Goal: Task Accomplishment & Management: Manage account settings

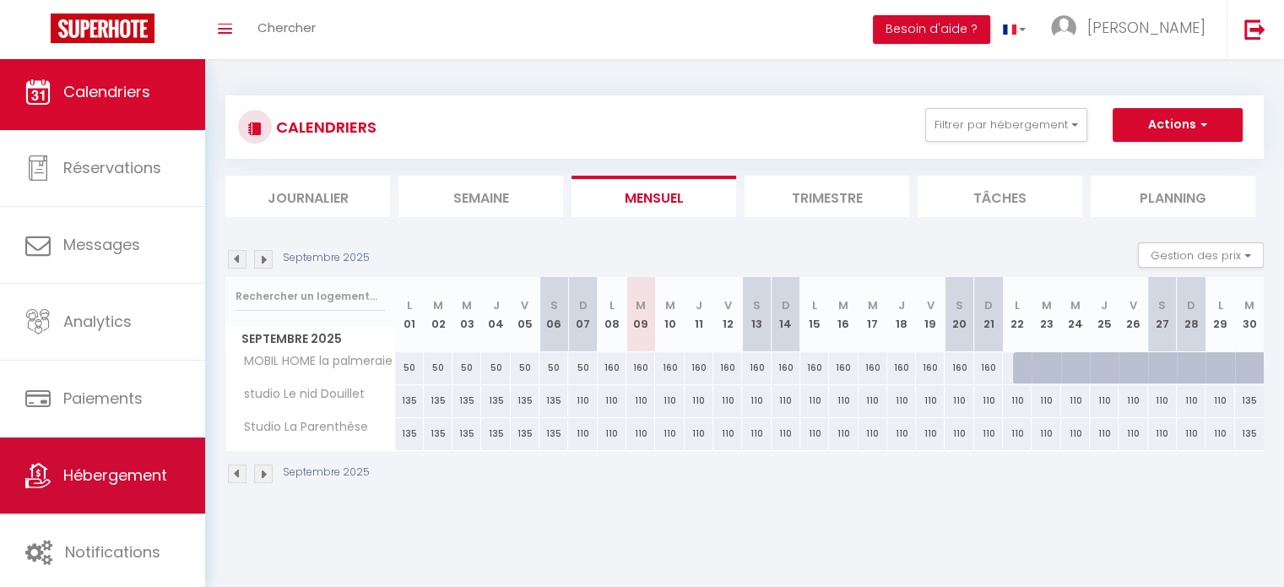
click at [81, 469] on span "Hébergement" at bounding box center [115, 474] width 104 height 21
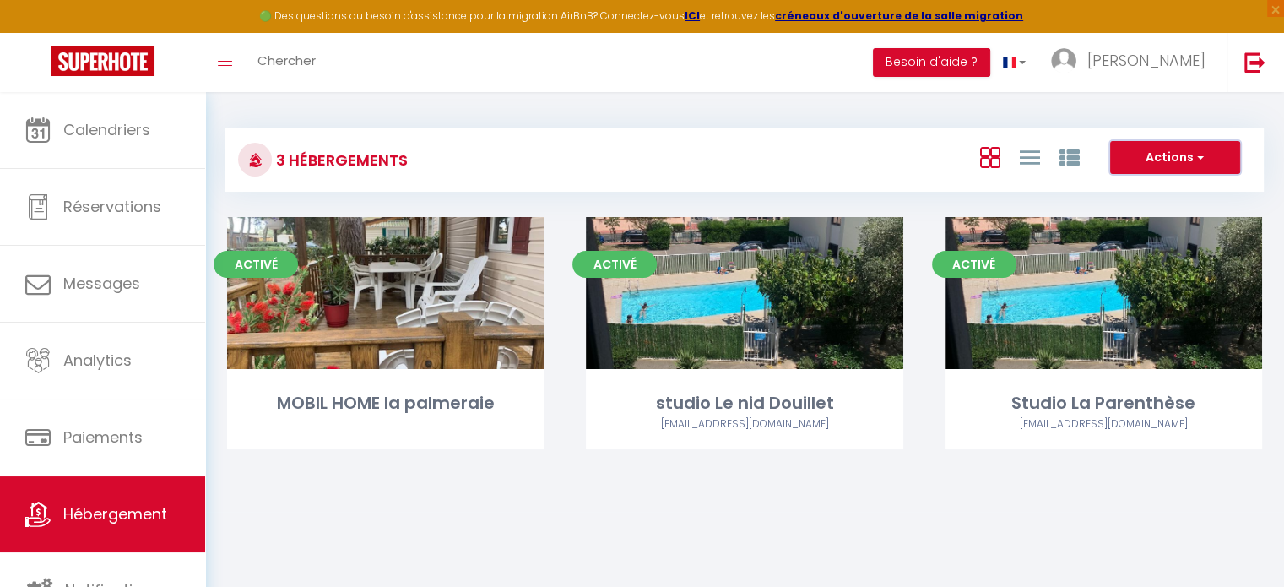
click at [1196, 155] on span "button" at bounding box center [1199, 157] width 10 height 17
click at [1137, 190] on li "Créer un Hébergement" at bounding box center [1162, 192] width 155 height 19
select select "3"
select select "2"
select select "1"
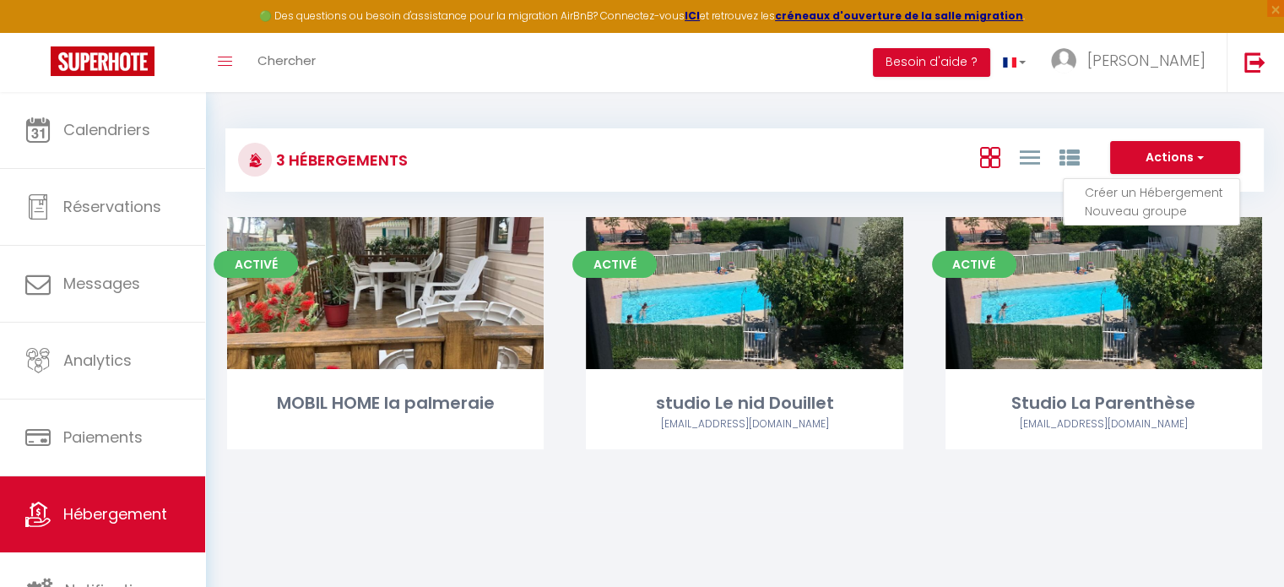
select select "1"
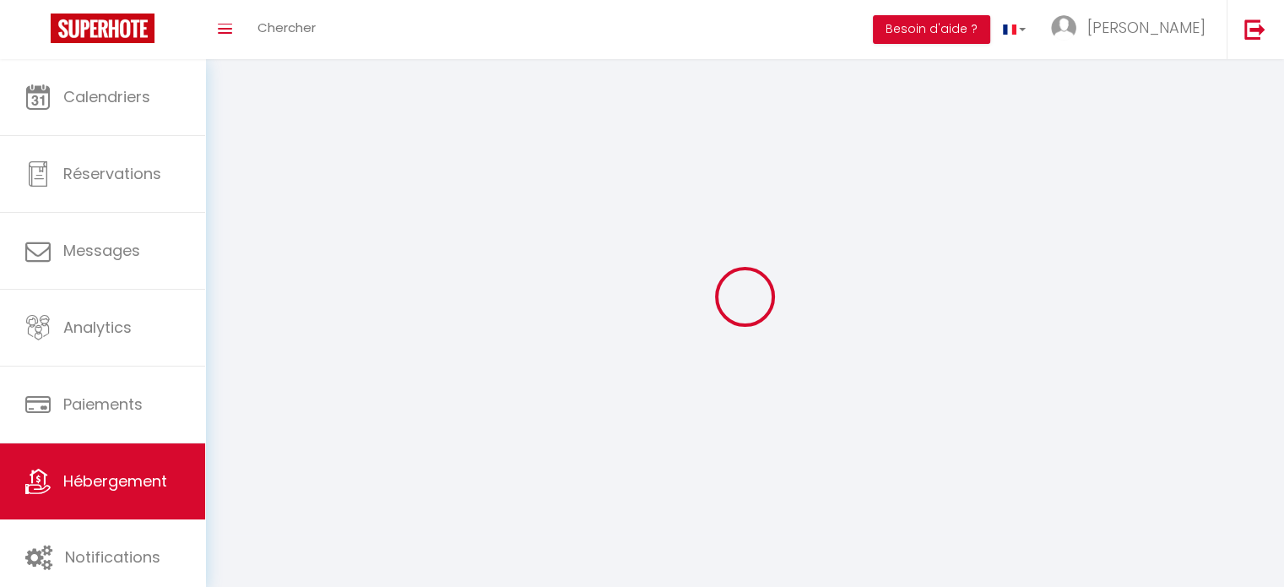
select select
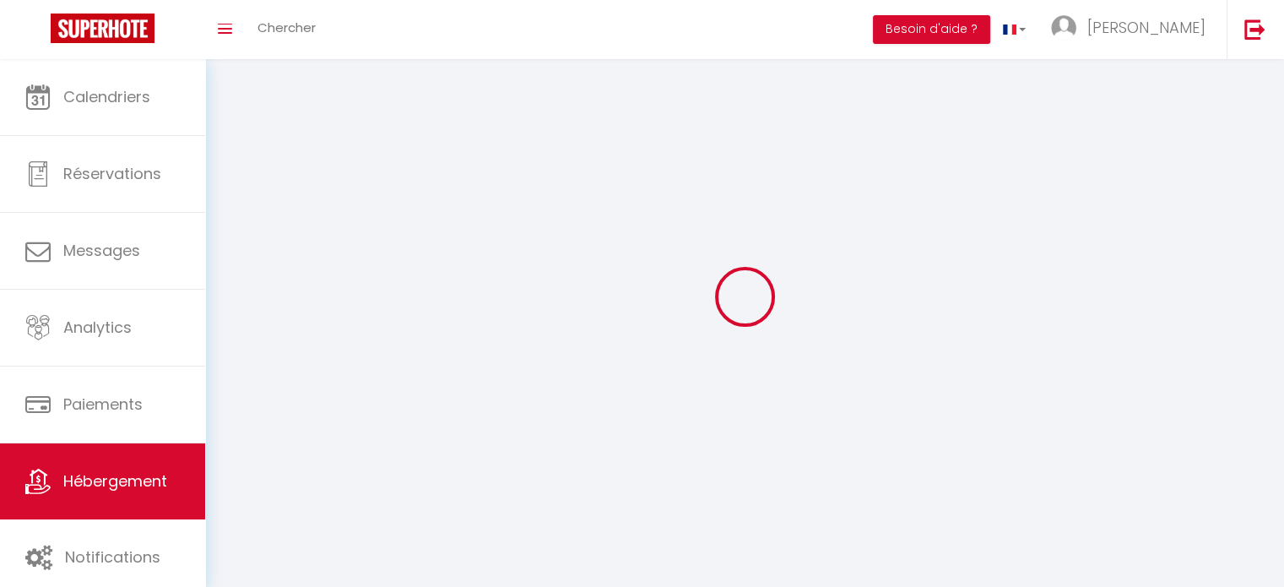
select select
checkbox input "false"
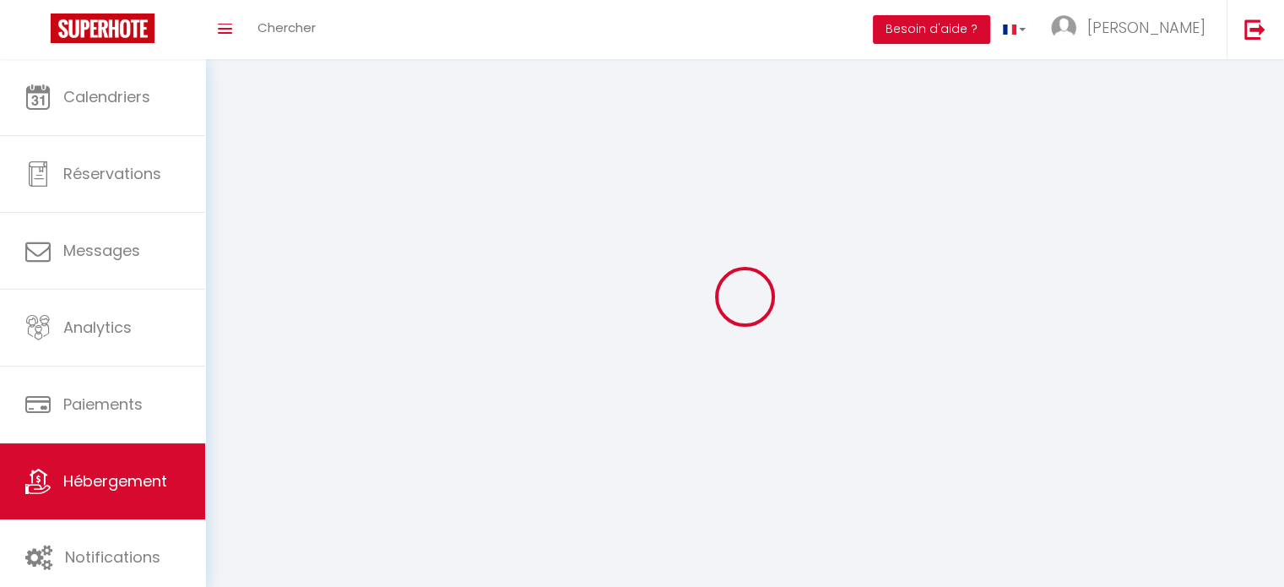
select select
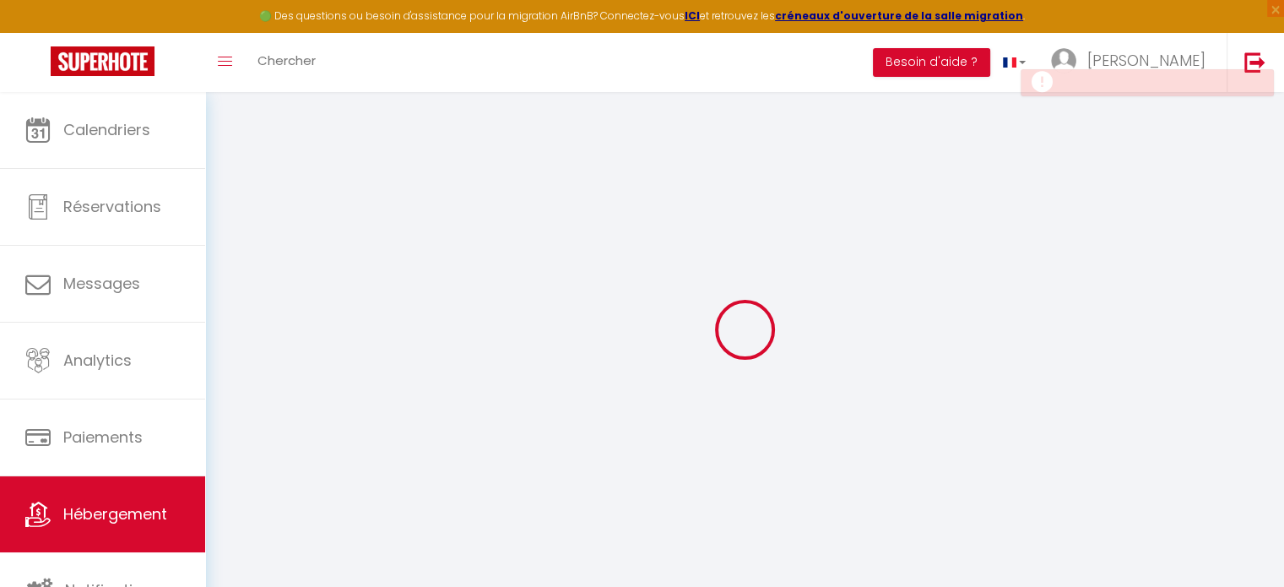
select select
checkbox input "false"
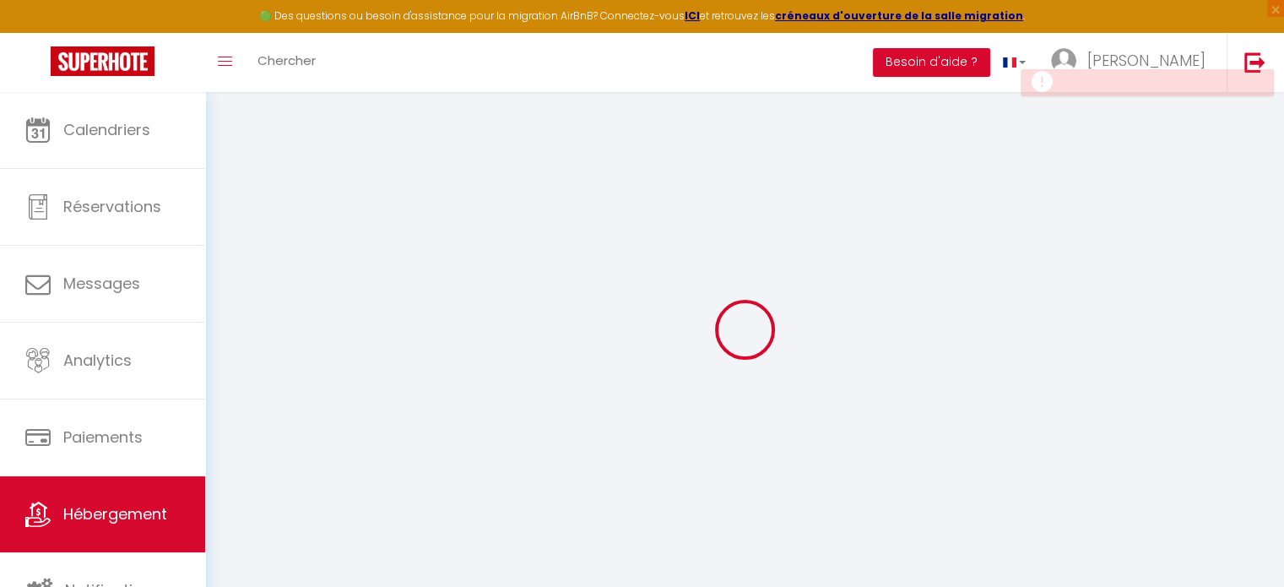
select select
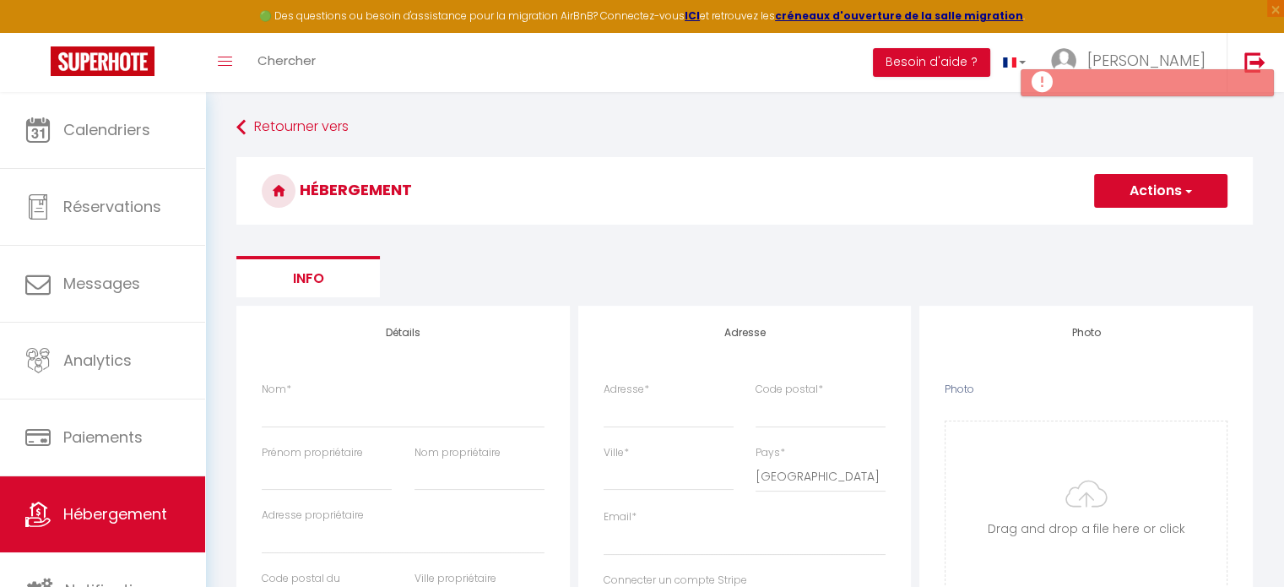
click at [1181, 192] on button "Actions" at bounding box center [1160, 191] width 133 height 34
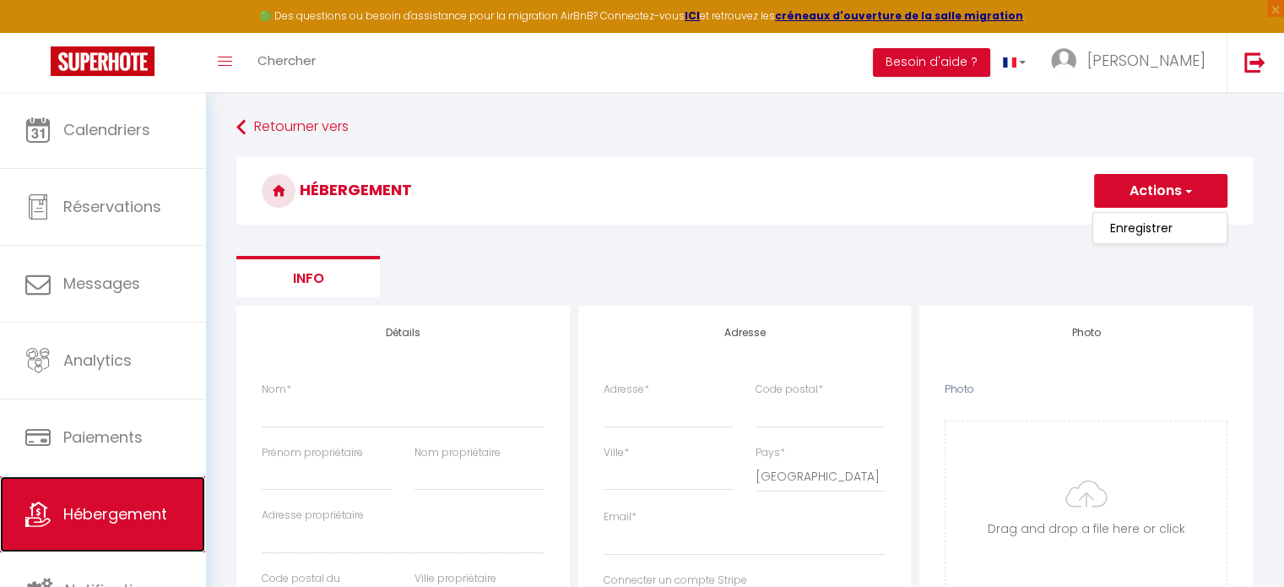
click at [95, 515] on span "Hébergement" at bounding box center [115, 513] width 104 height 21
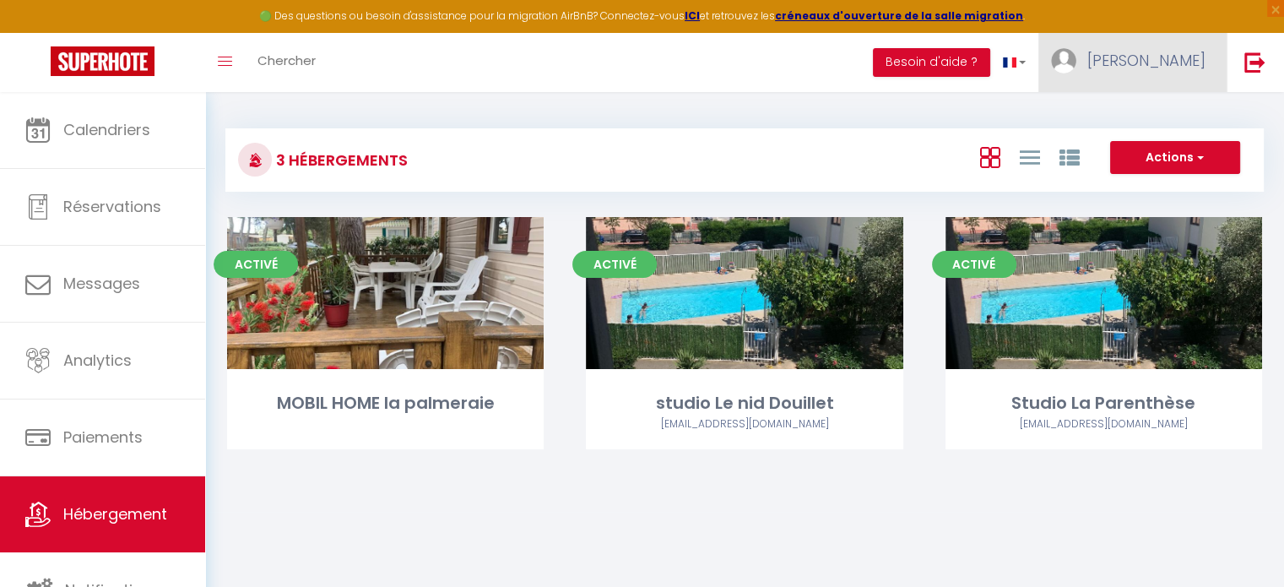
click at [1159, 46] on link "[PERSON_NAME]" at bounding box center [1133, 62] width 188 height 59
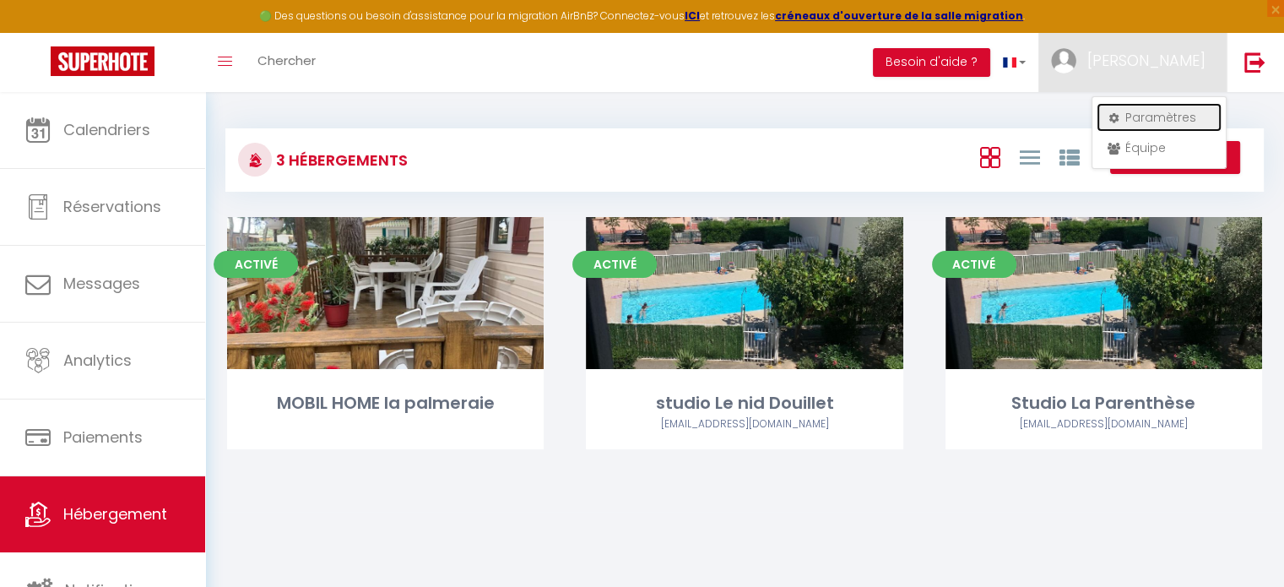
click at [1153, 114] on link "Paramètres" at bounding box center [1159, 117] width 125 height 29
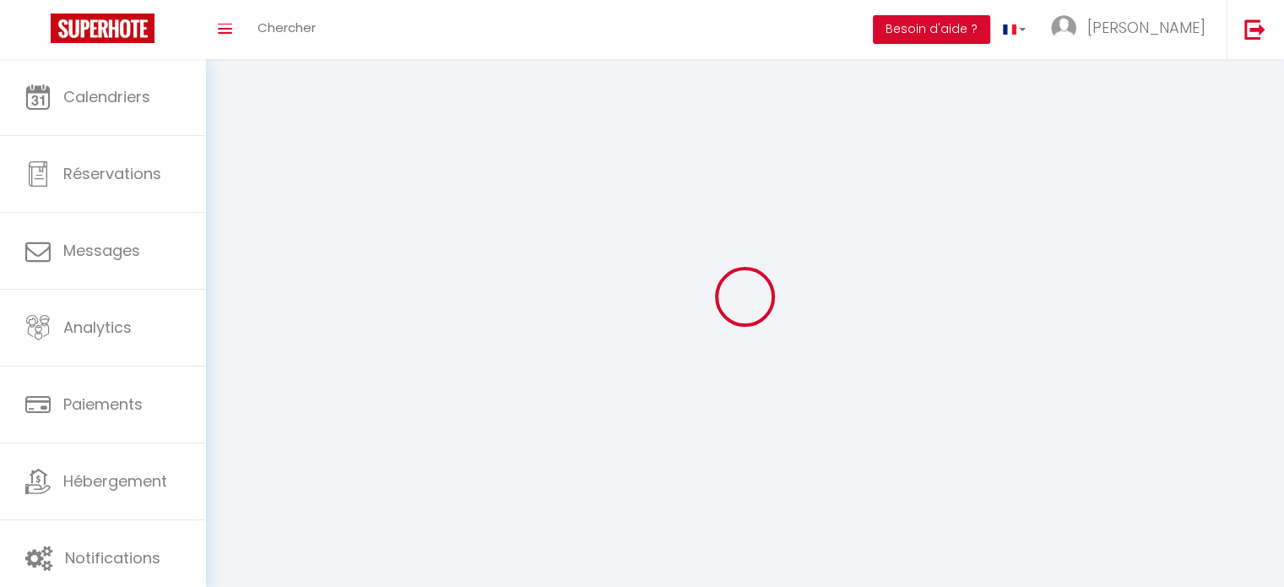
type input "[PERSON_NAME]"
type input "louvet"
type input "0627934917"
type input "[STREET_ADDRESS][PERSON_NAME]"
type input "66140"
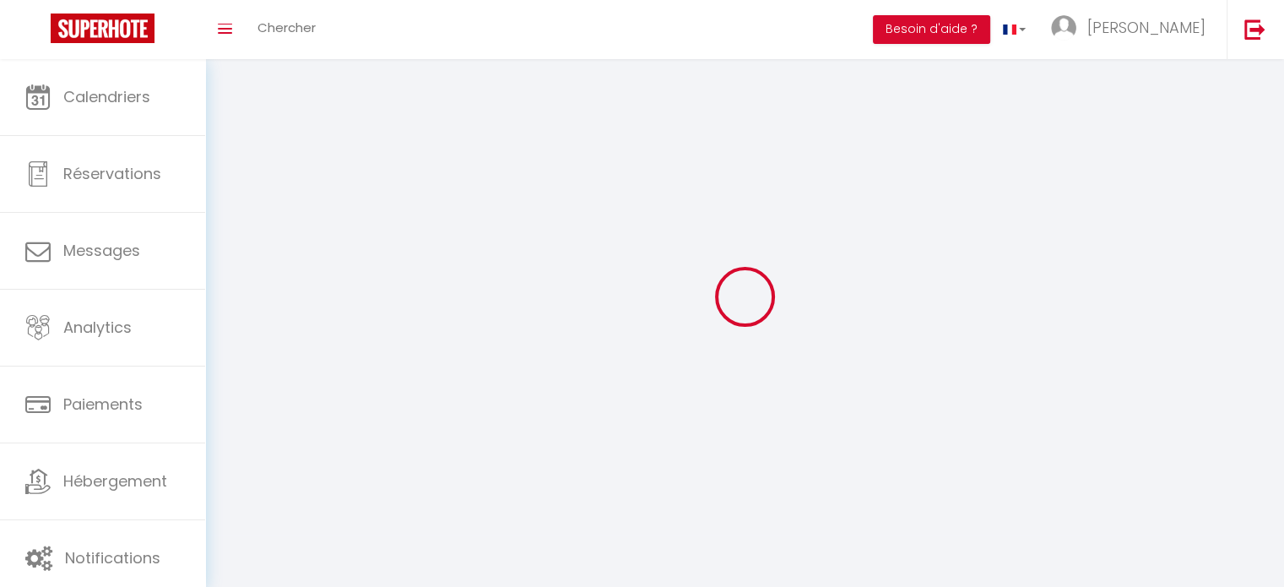
type input "Canet-[GEOGRAPHIC_DATA]"
type input "Zmtm65lVe4edZ08R4Vvoc5wUH"
type input "pFMl0UvvP42TJ7QLN3LvcVDuL"
type input "[URL][DOMAIN_NAME]"
select select "28"
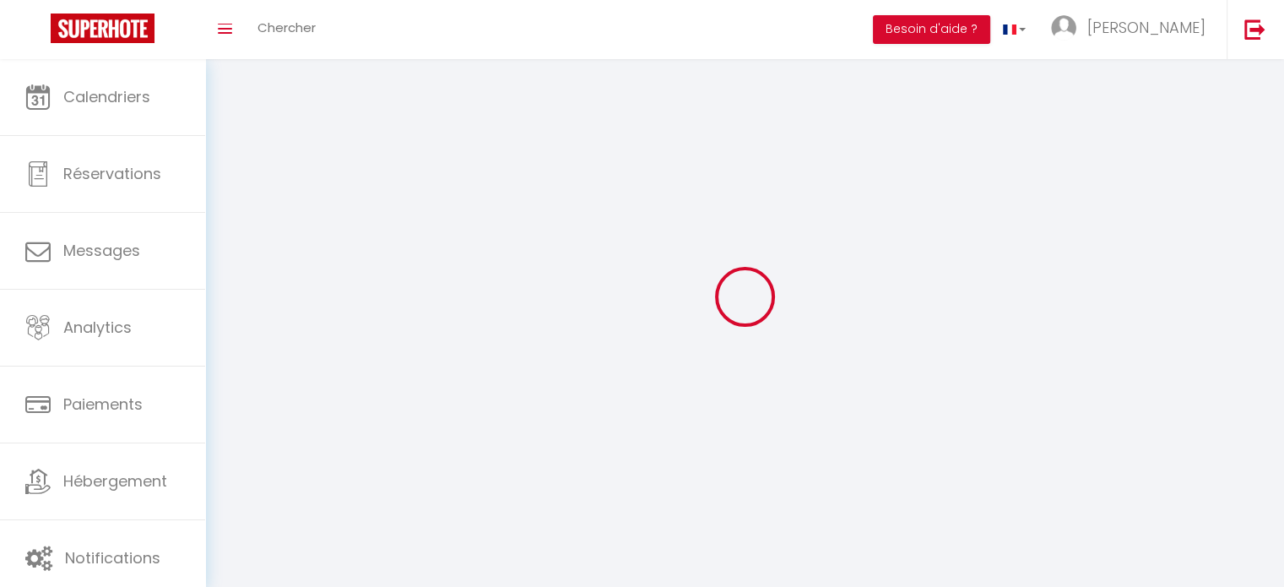
select select "fr"
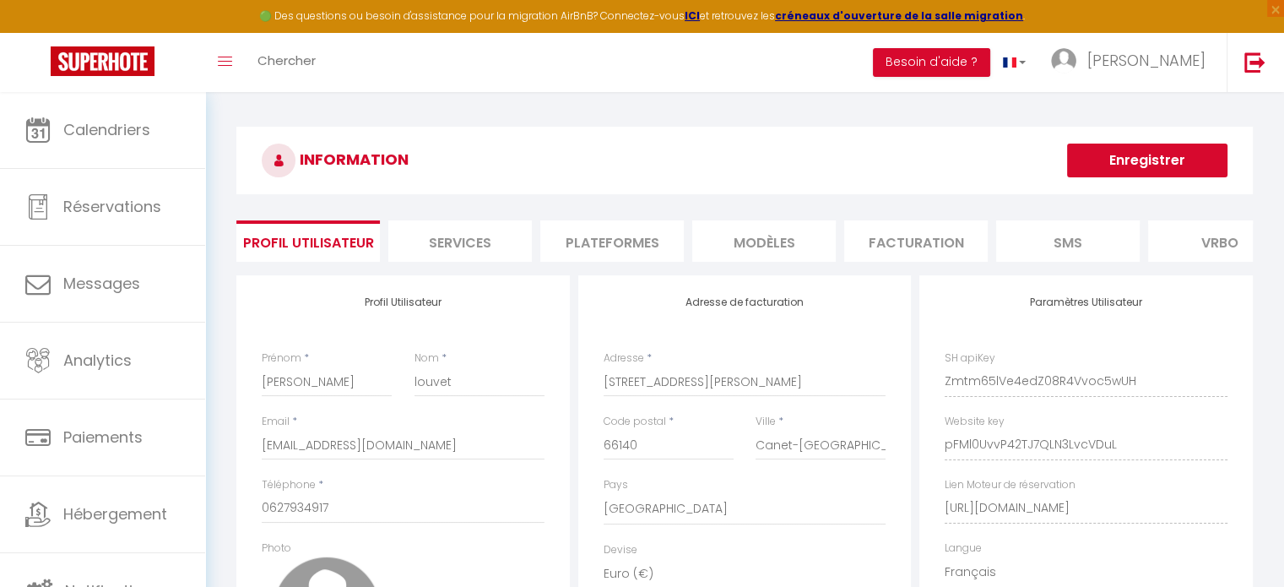
click at [614, 241] on li "Plateformes" at bounding box center [612, 240] width 144 height 41
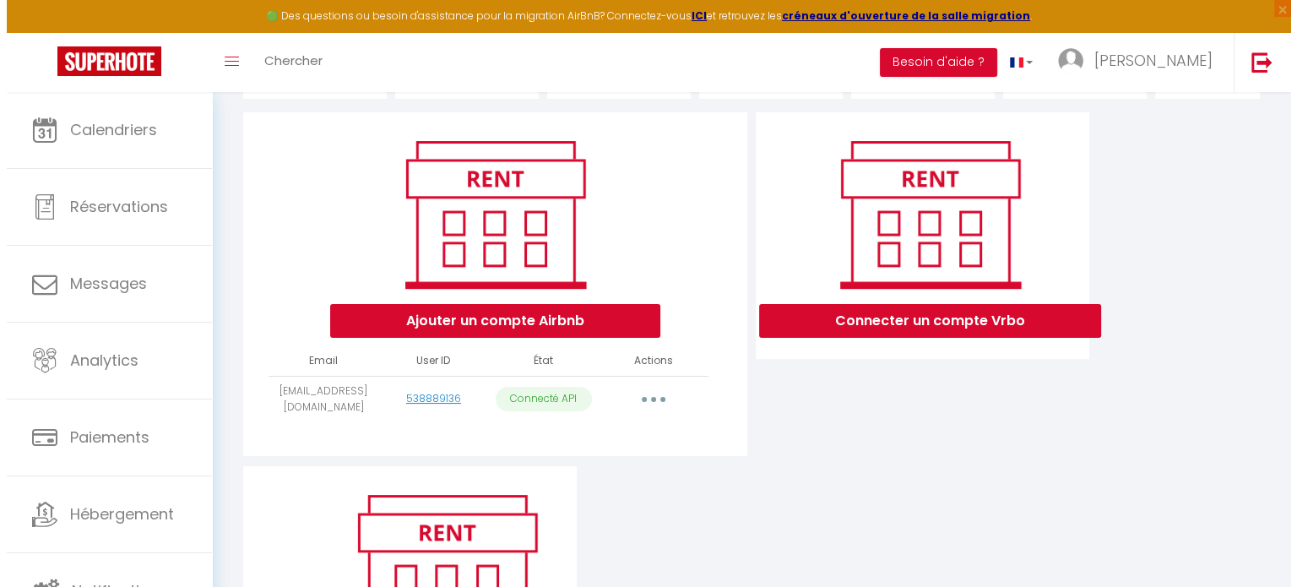
scroll to position [169, 0]
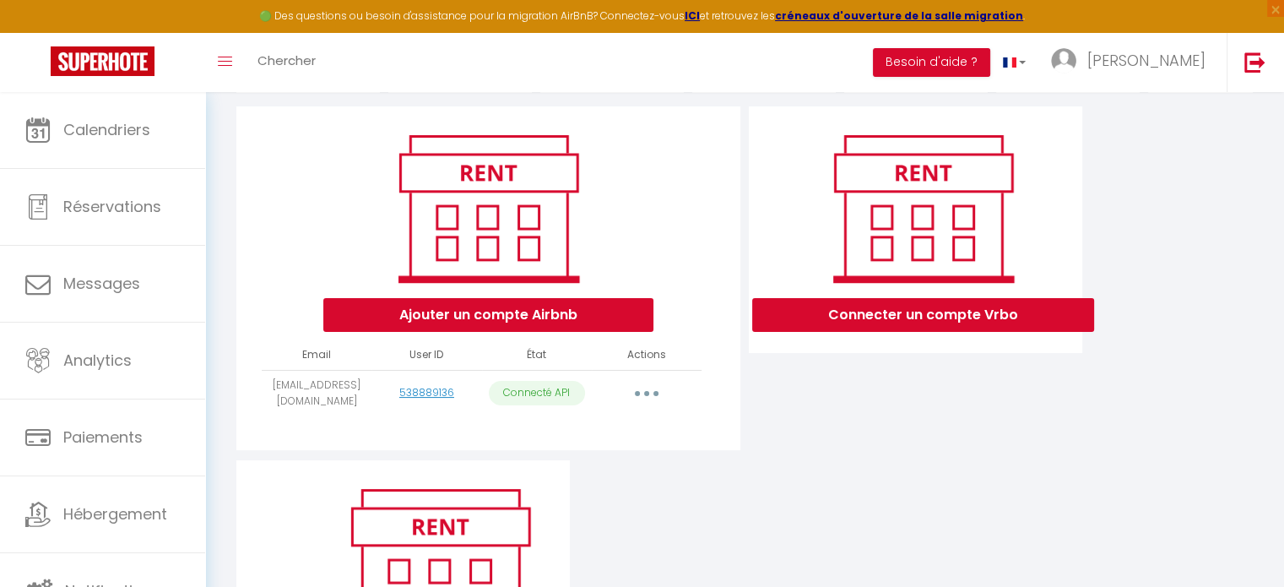
click at [649, 407] on button "button" at bounding box center [646, 393] width 47 height 27
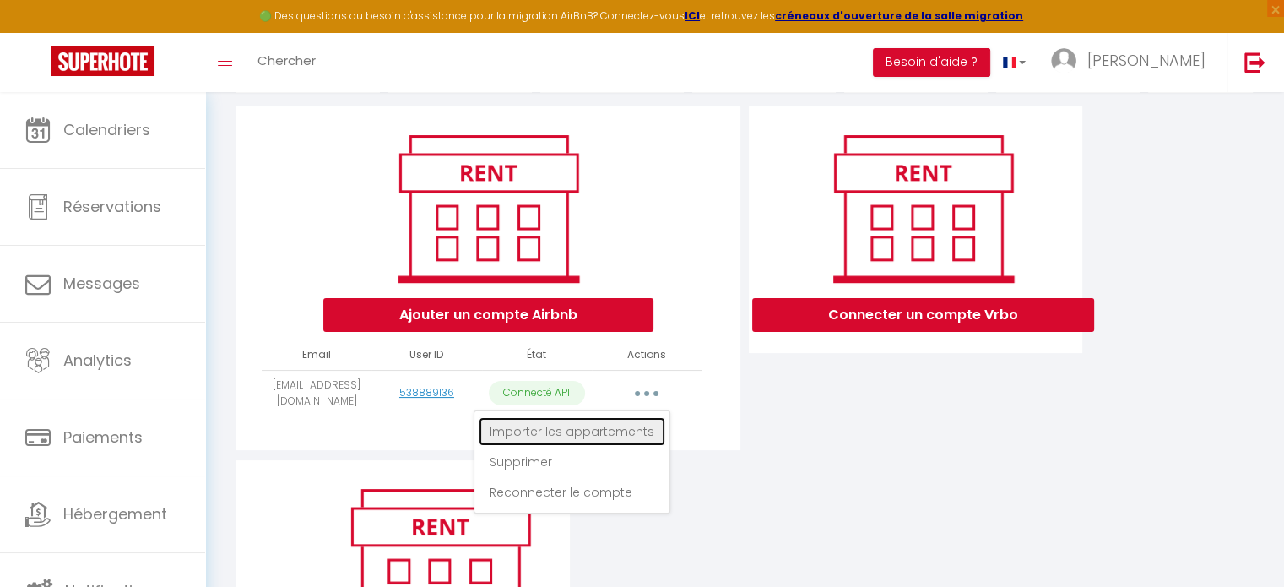
click at [613, 443] on link "Importer les appartements" at bounding box center [572, 431] width 187 height 29
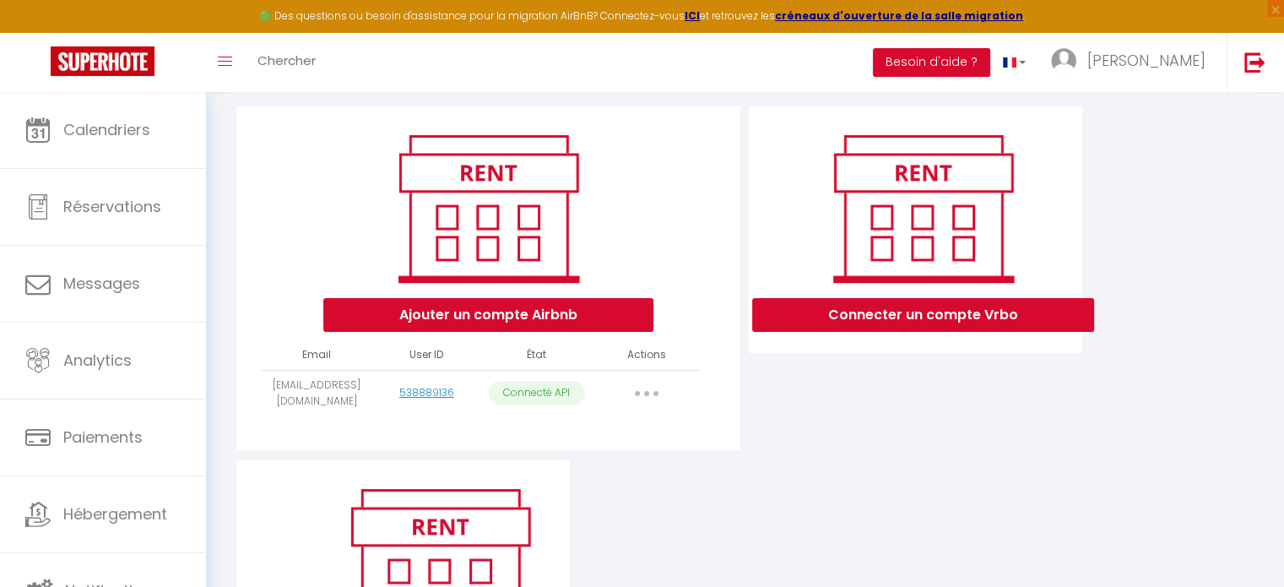
select select "74735"
select select "74739"
select select
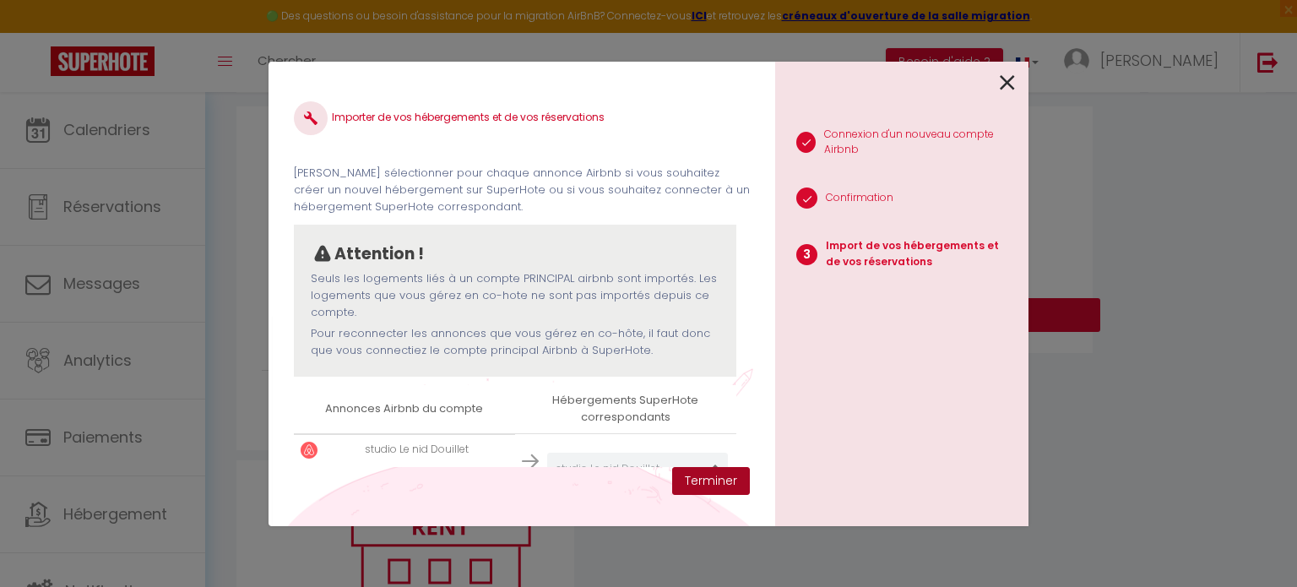
click at [726, 484] on button "Terminer" at bounding box center [711, 481] width 78 height 29
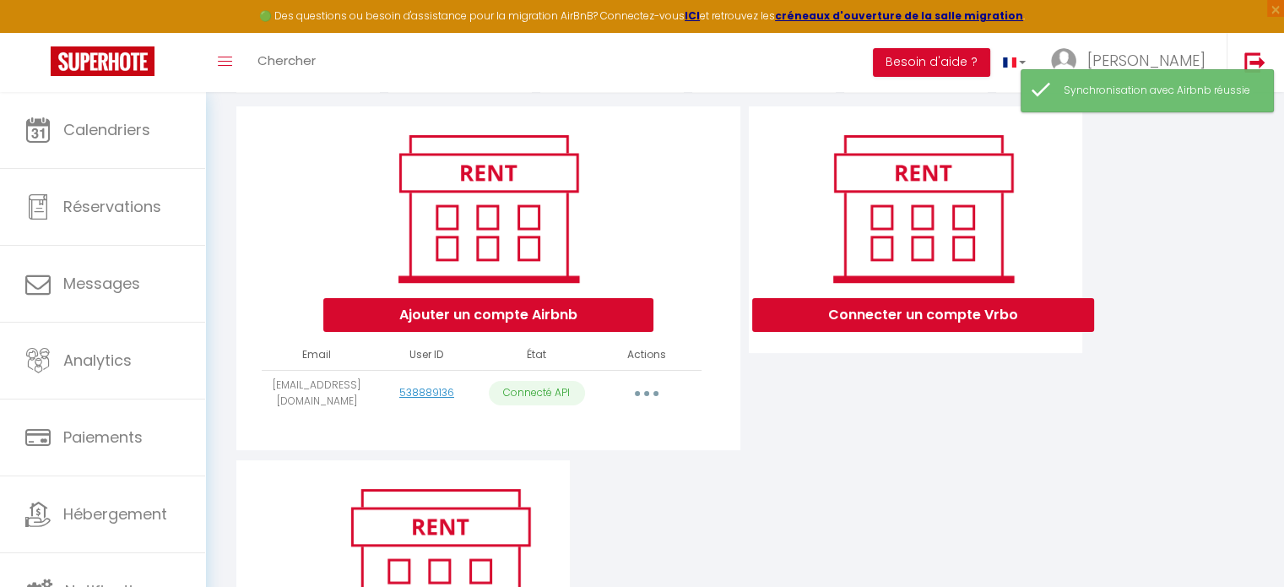
click at [649, 407] on button "button" at bounding box center [646, 393] width 47 height 27
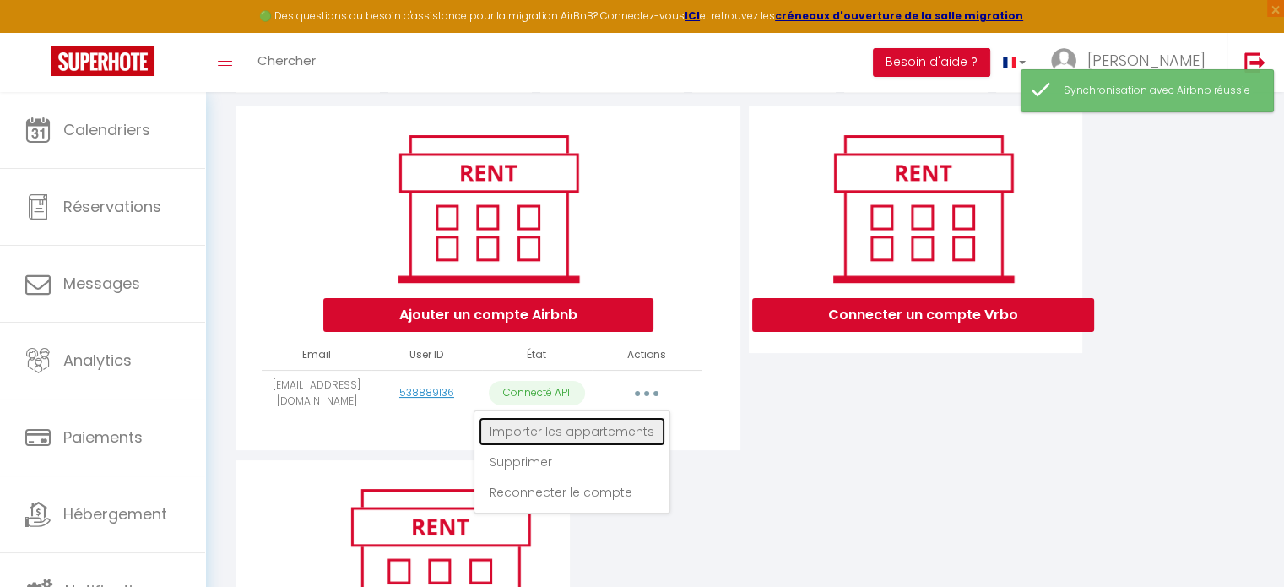
click at [624, 442] on link "Importer les appartements" at bounding box center [572, 431] width 187 height 29
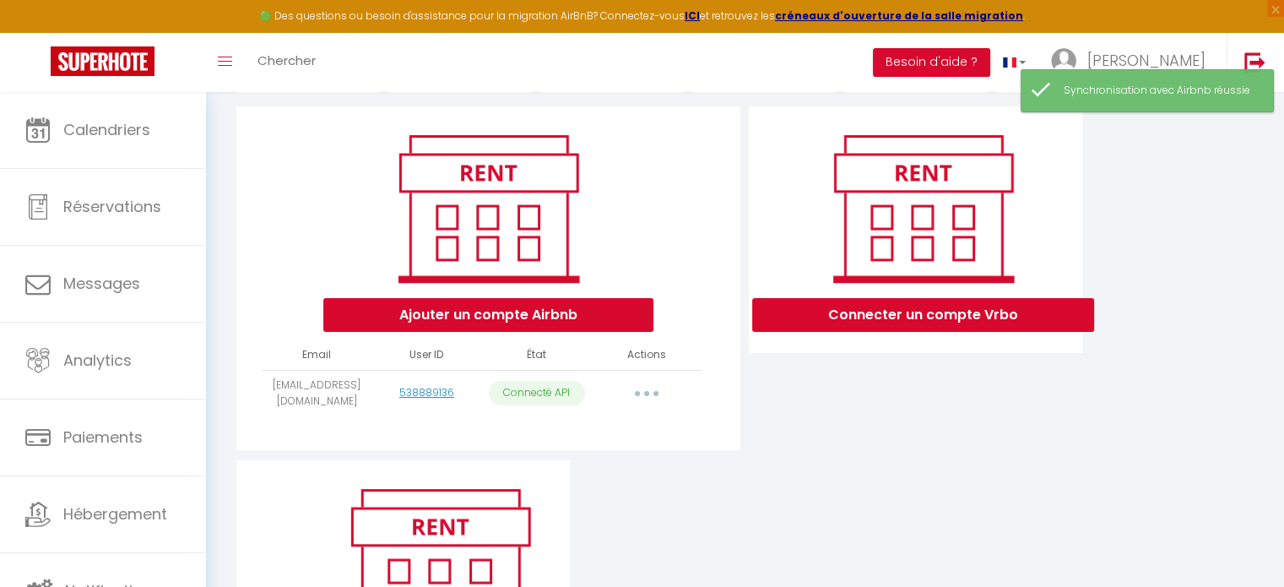
select select "74735"
select select "74739"
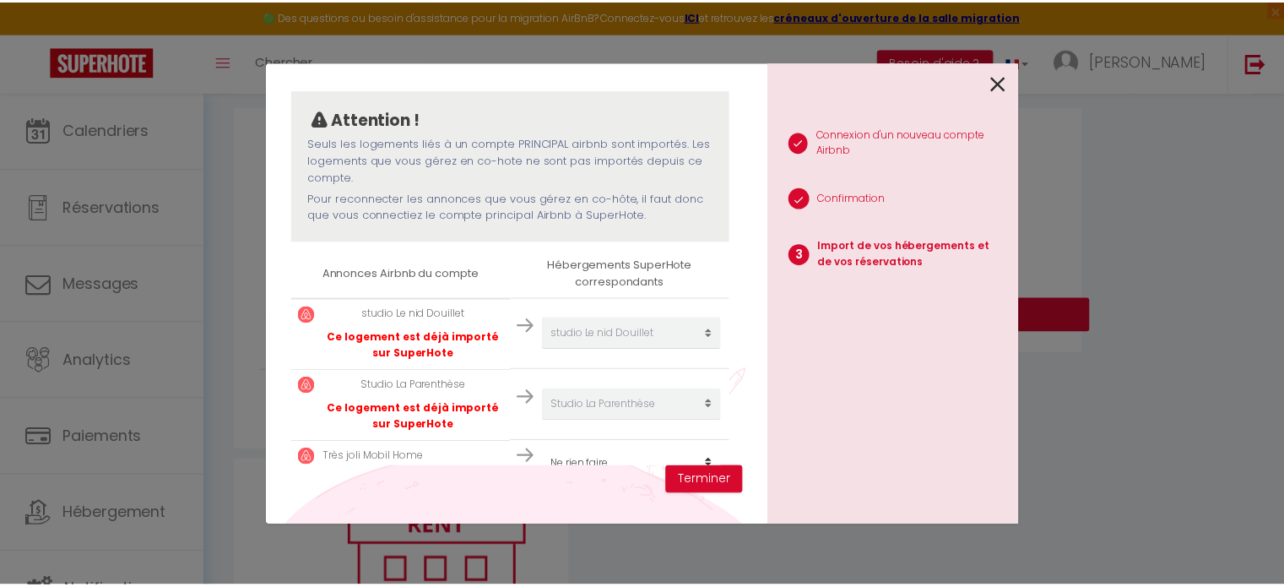
scroll to position [166, 0]
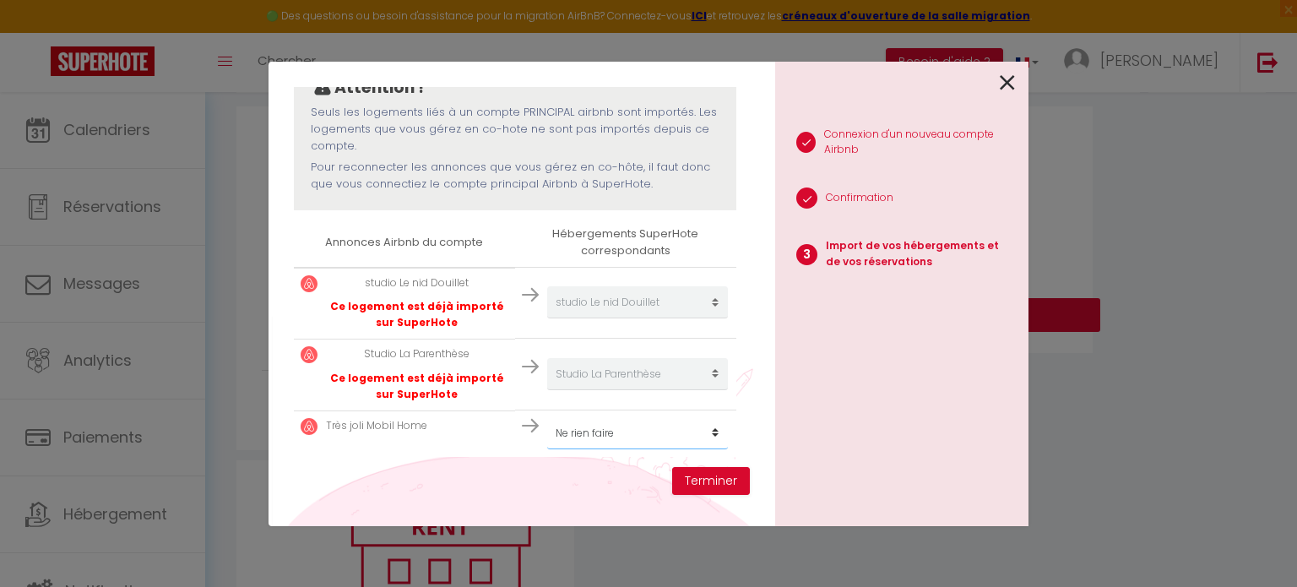
click at [710, 433] on select "Créer un nouvel hébergement Ne rien faire MOBIL HOME la palmeraie studio Le nid…" at bounding box center [637, 433] width 181 height 32
select select "create_new"
click at [547, 417] on select "Créer un nouvel hébergement Ne rien faire MOBIL HOME la palmeraie studio Le nid…" at bounding box center [637, 433] width 181 height 32
click at [697, 479] on button "Terminer" at bounding box center [711, 481] width 78 height 29
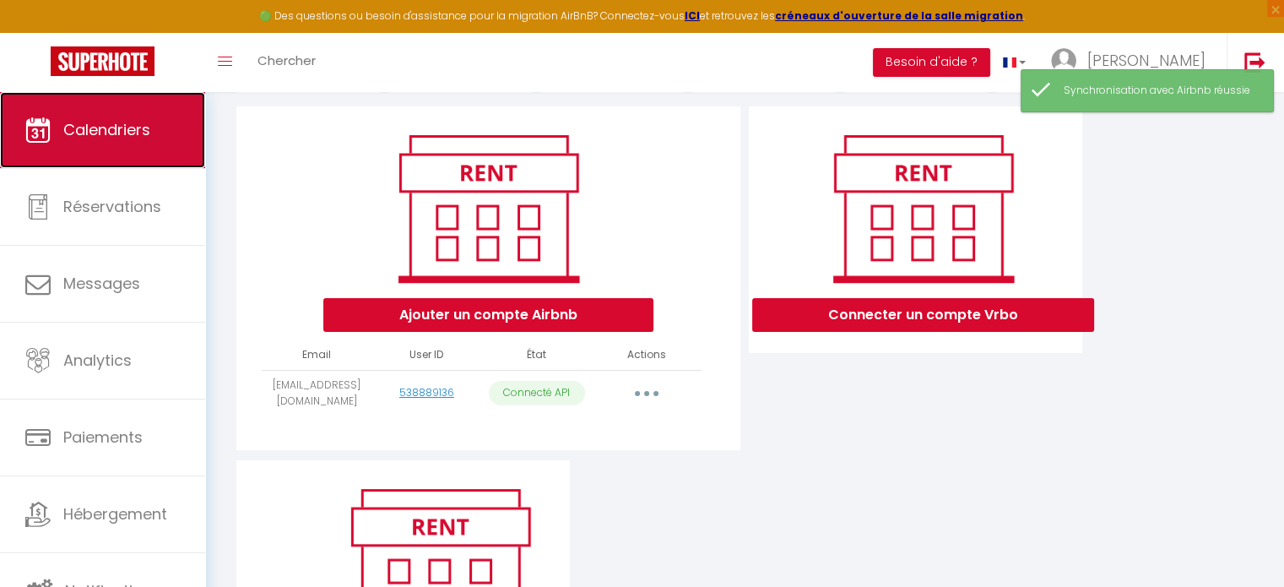
click at [74, 124] on span "Calendriers" at bounding box center [106, 129] width 87 height 21
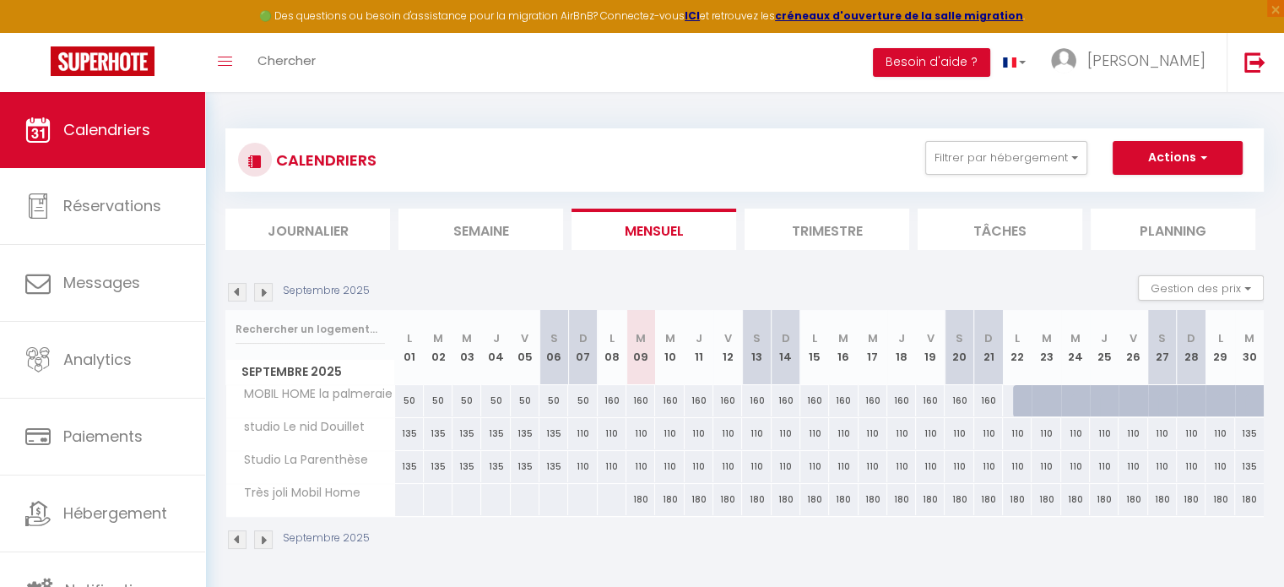
click at [333, 394] on span "MOBIL HOME la palmeraie" at bounding box center [313, 394] width 168 height 19
click at [356, 495] on span "Très joli Mobil Home" at bounding box center [297, 493] width 136 height 19
click at [365, 396] on span "MOBIL HOME la palmeraie" at bounding box center [313, 394] width 168 height 19
drag, startPoint x: 365, startPoint y: 396, endPoint x: 319, endPoint y: 323, distance: 85.8
click at [319, 323] on input "text" at bounding box center [310, 329] width 149 height 30
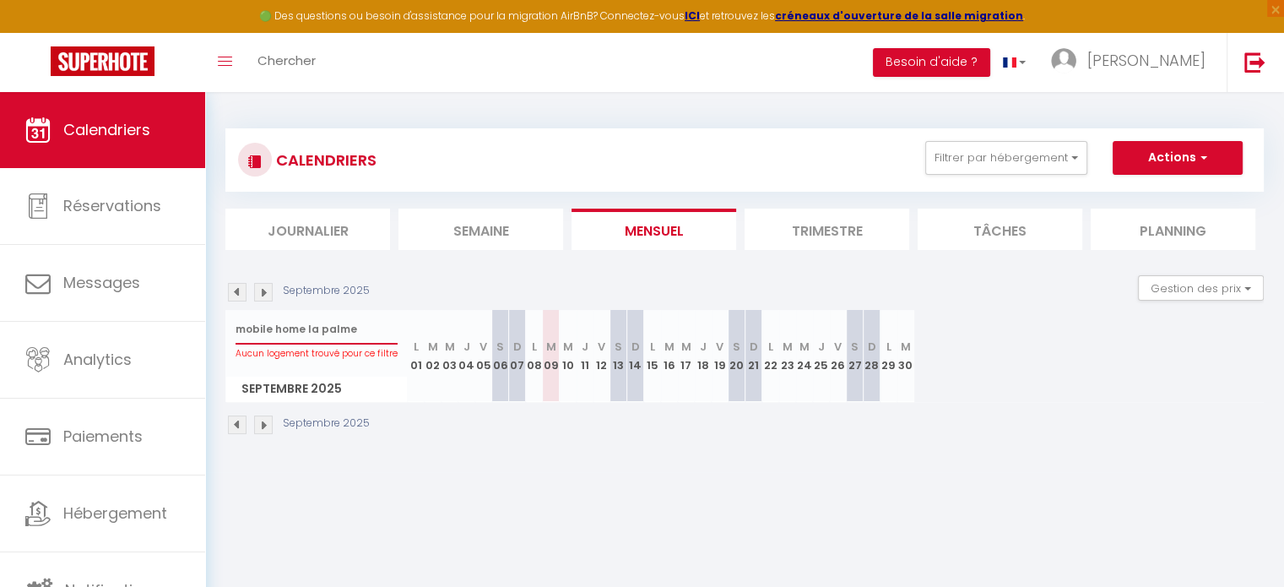
type input "mobile home la palme"
click at [379, 521] on body "🟢 Des questions ou besoin d'assistance pour la migration AirBnB? Connectez-vous…" at bounding box center [642, 385] width 1284 height 587
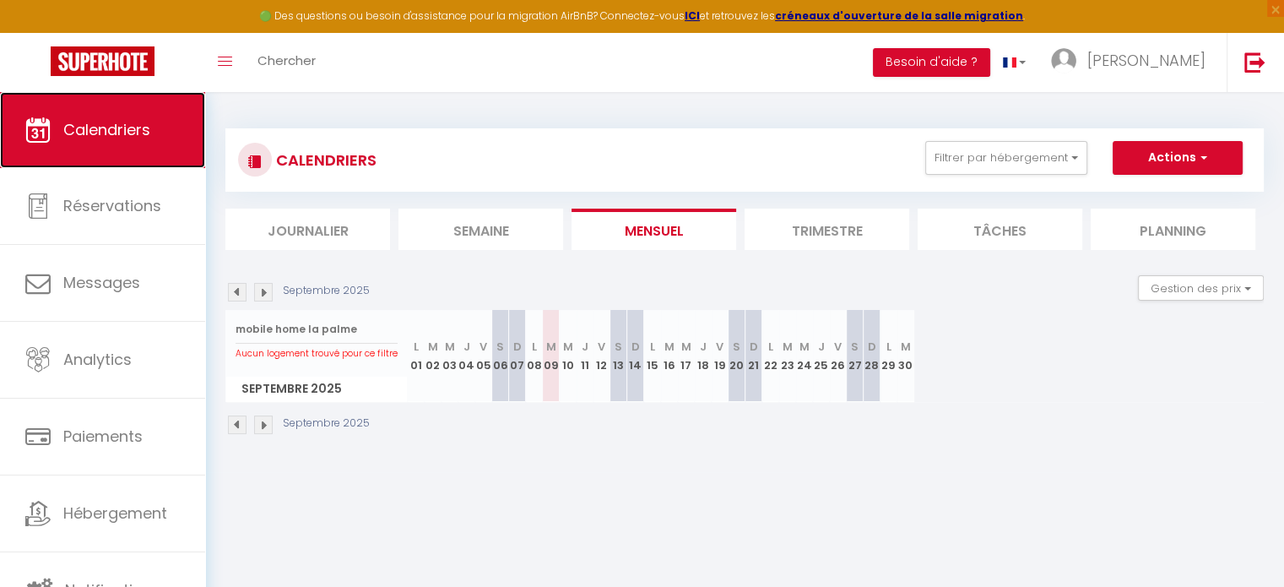
click at [95, 136] on span "Calendriers" at bounding box center [106, 129] width 87 height 21
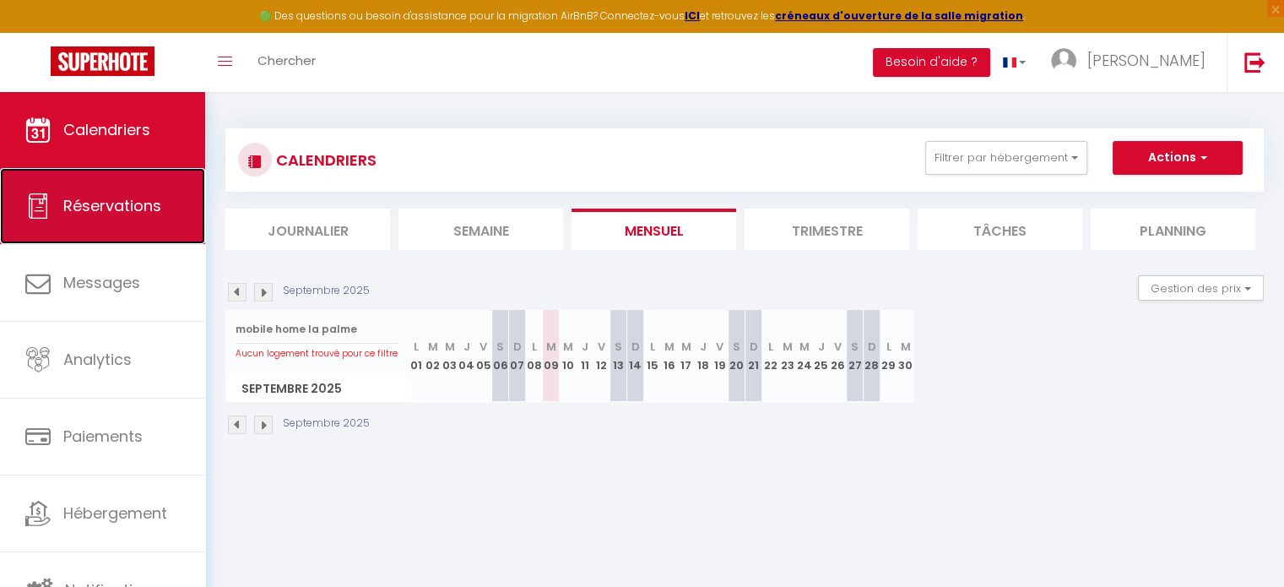
click at [89, 214] on span "Réservations" at bounding box center [112, 205] width 98 height 21
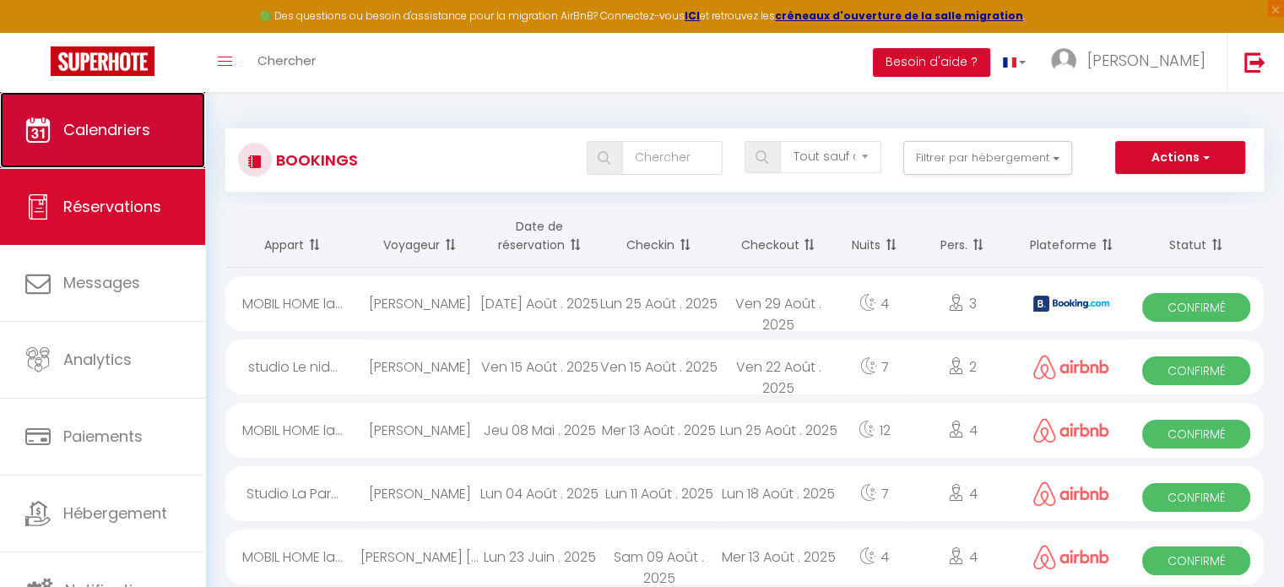
click at [103, 136] on span "Calendriers" at bounding box center [106, 129] width 87 height 21
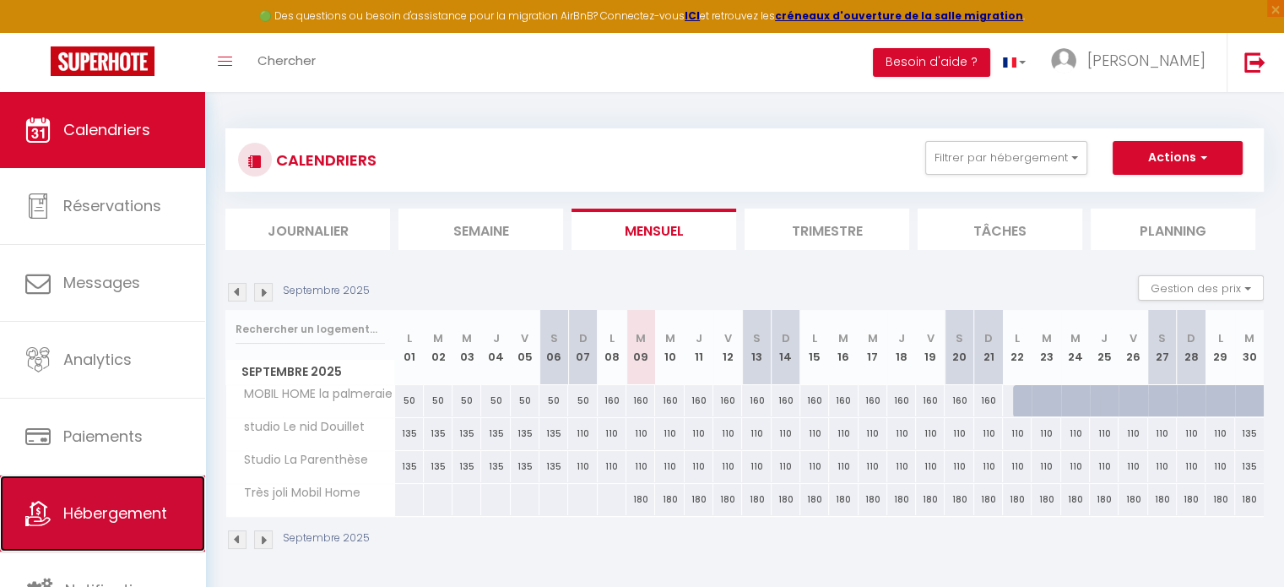
click at [93, 506] on span "Hébergement" at bounding box center [115, 512] width 104 height 21
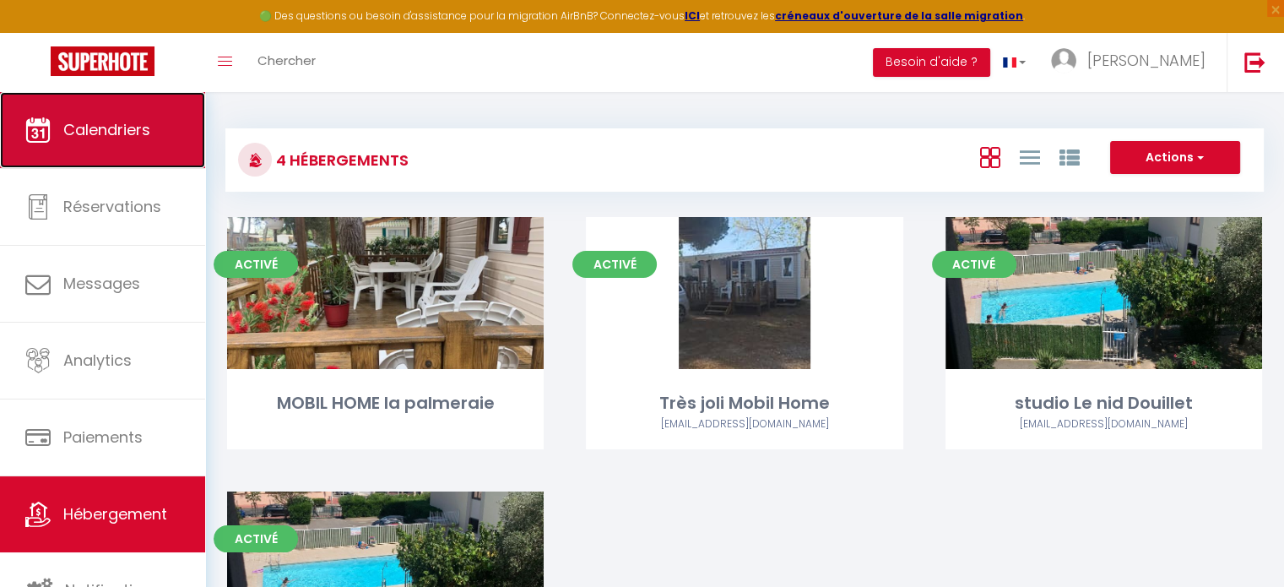
click at [115, 129] on span "Calendriers" at bounding box center [106, 129] width 87 height 21
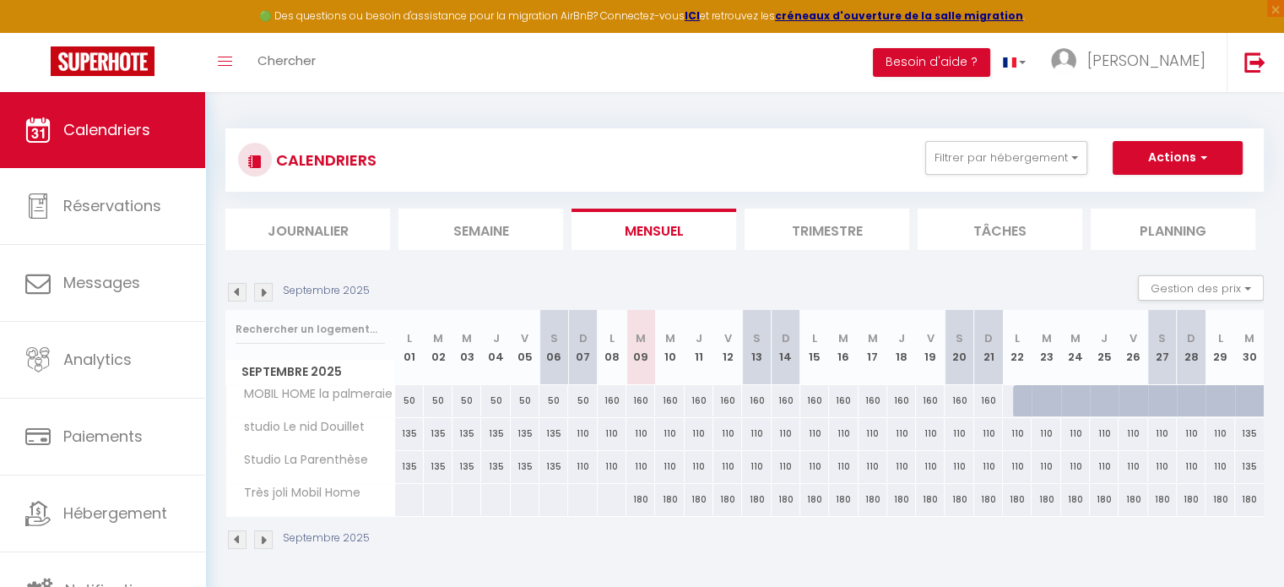
click at [408, 398] on div "50" at bounding box center [409, 400] width 29 height 31
type input "50"
type input "Lun 01 Septembre 2025"
type input "[DATE] Septembre 2025"
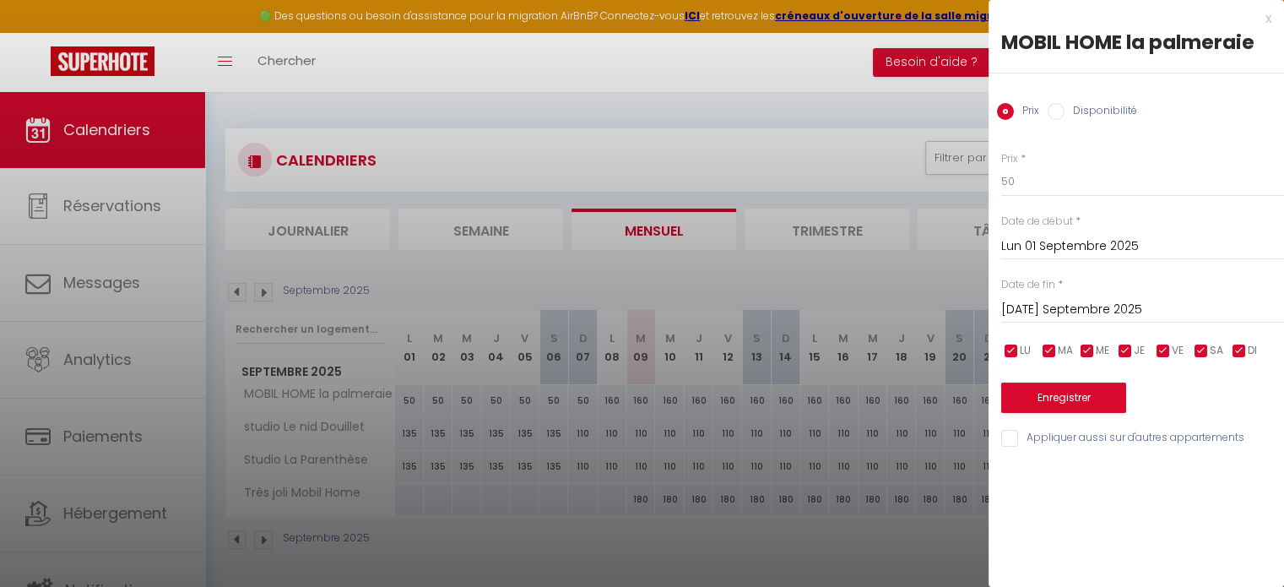
click at [297, 381] on div at bounding box center [642, 293] width 1284 height 587
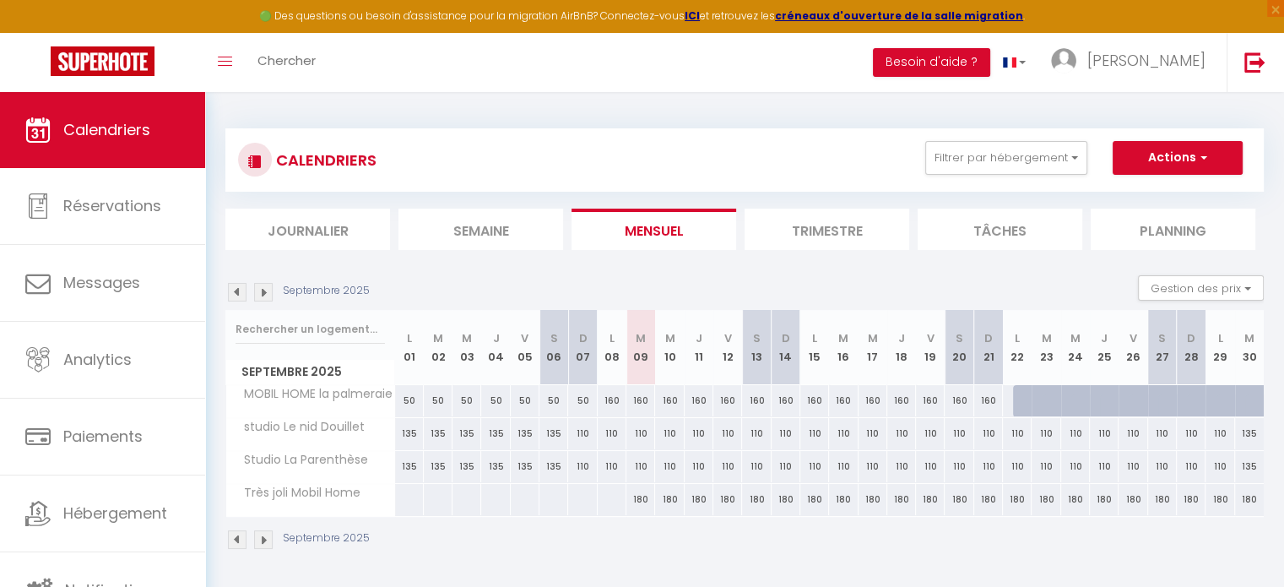
click at [289, 397] on span "MOBIL HOME la palmeraie" at bounding box center [313, 394] width 168 height 19
click at [1203, 155] on span "button" at bounding box center [1202, 157] width 10 height 17
click at [1072, 158] on button "Filtrer par hébergement" at bounding box center [1007, 158] width 162 height 34
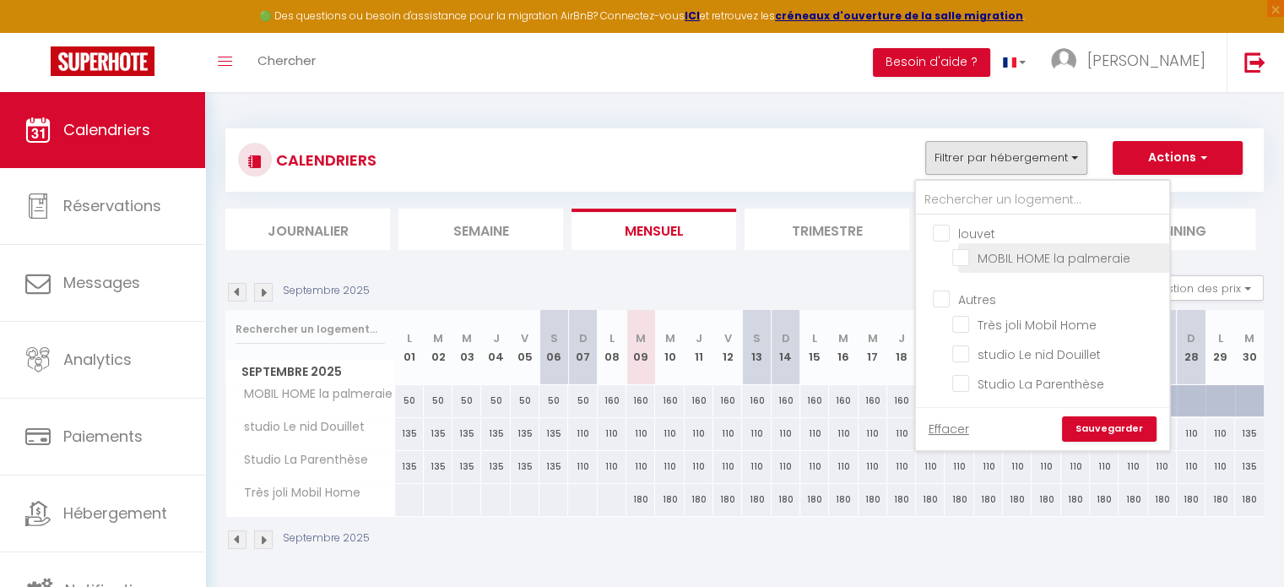
click at [966, 258] on input "MOBIL HOME la palmeraie" at bounding box center [1058, 256] width 211 height 17
checkbox input "true"
checkbox input "false"
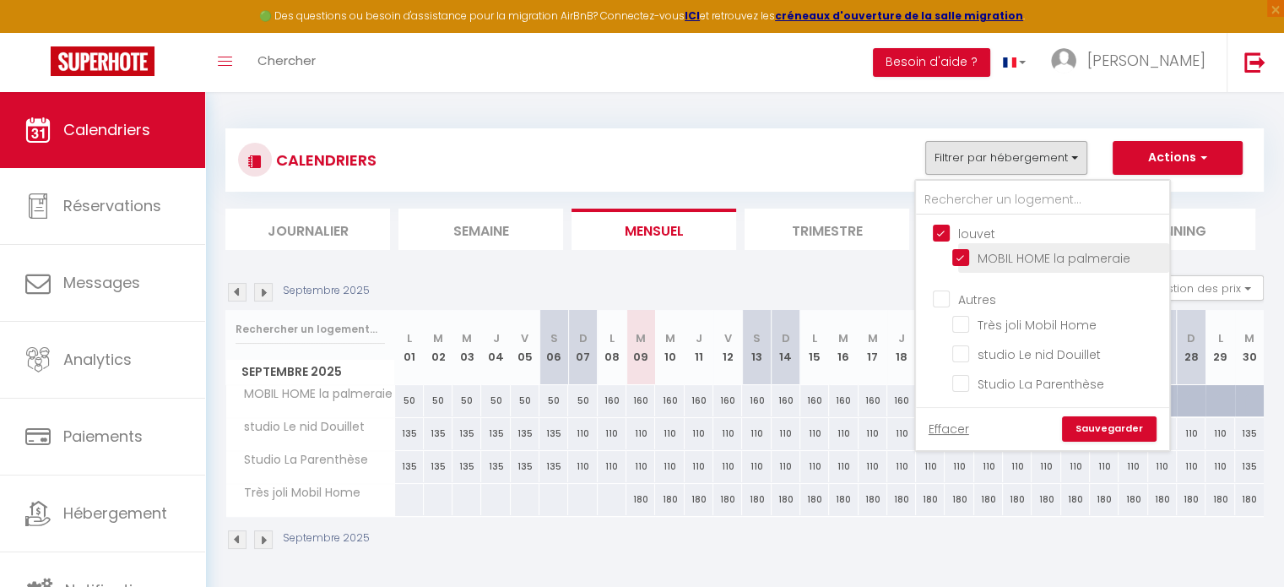
checkbox input "false"
click at [953, 420] on link "Effacer" at bounding box center [949, 429] width 41 height 19
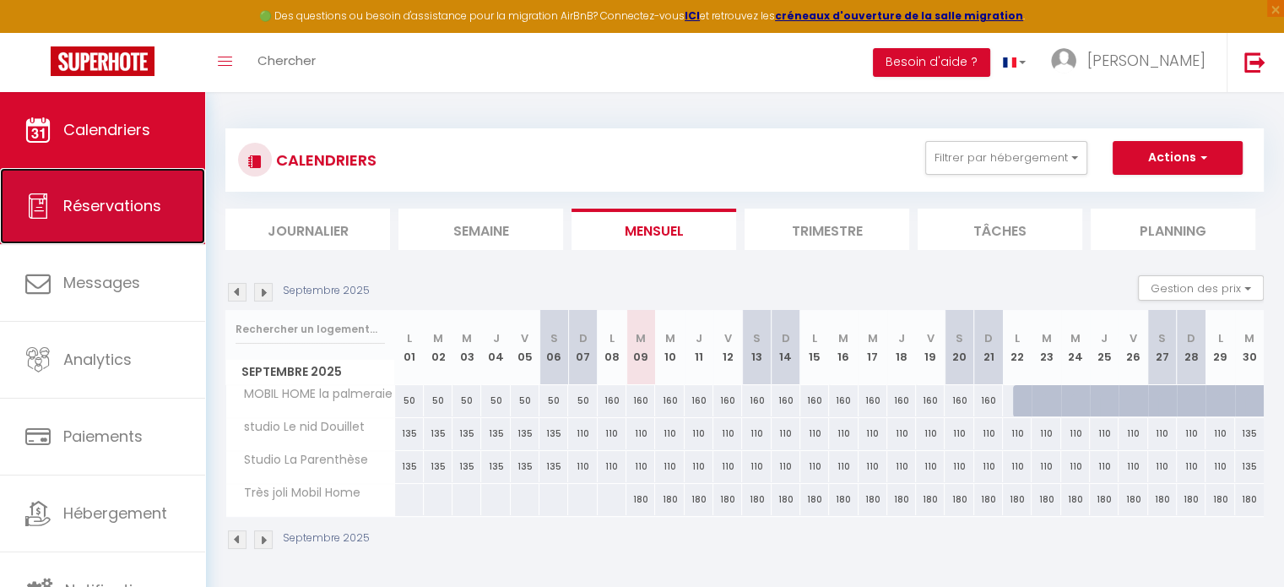
click at [87, 188] on link "Réservations" at bounding box center [102, 206] width 205 height 76
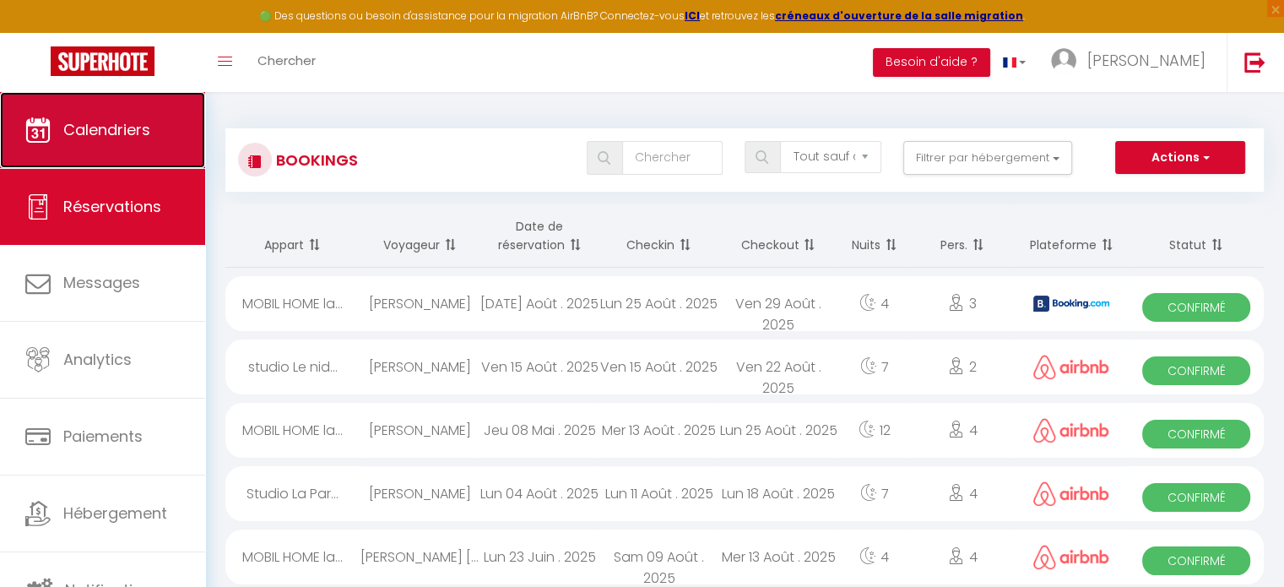
click at [105, 124] on span "Calendriers" at bounding box center [106, 129] width 87 height 21
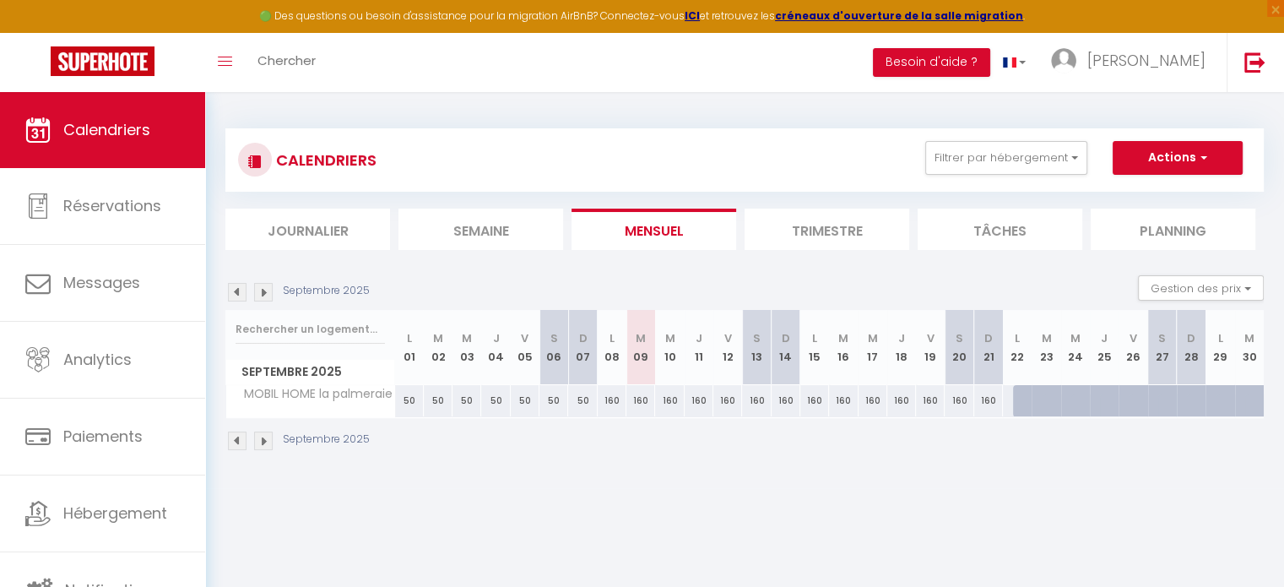
click at [307, 389] on span "MOBIL HOME la palmeraie" at bounding box center [313, 394] width 168 height 19
click at [1074, 160] on button "Filtrer par hébergement" at bounding box center [1007, 158] width 162 height 34
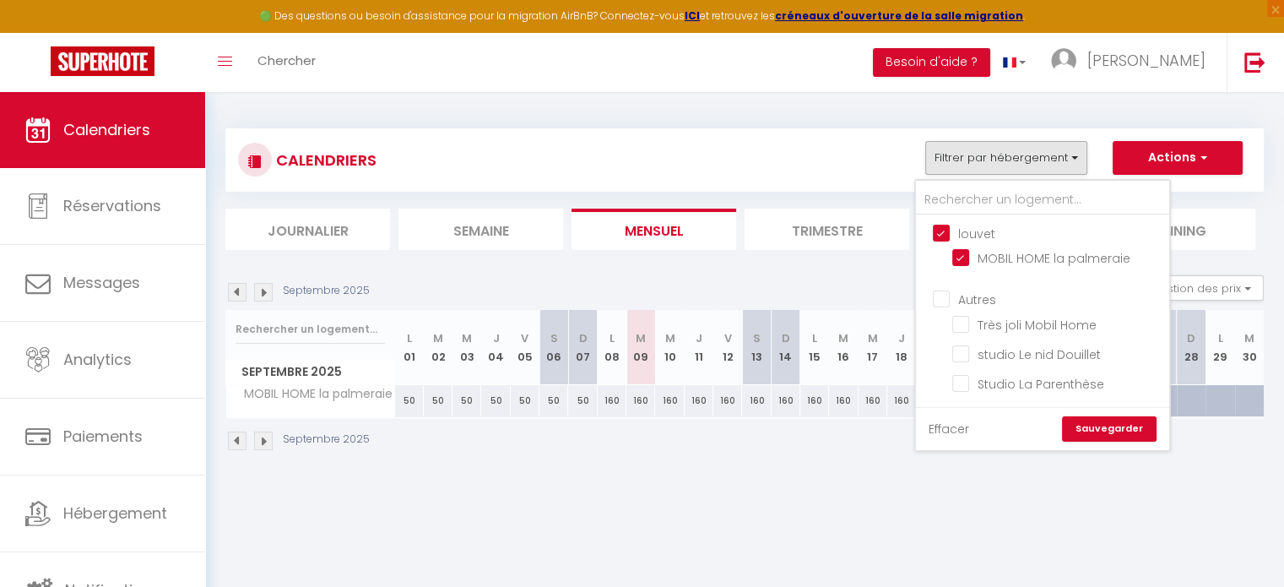
click at [943, 423] on link "Effacer" at bounding box center [949, 429] width 41 height 19
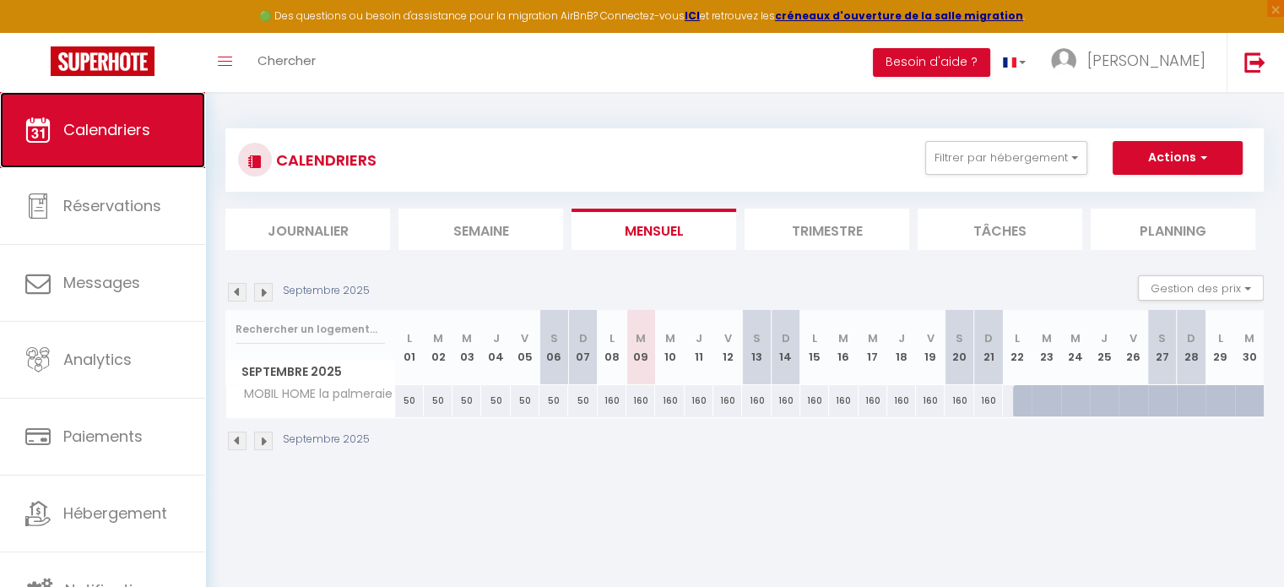
click at [145, 129] on span "Calendriers" at bounding box center [106, 129] width 87 height 21
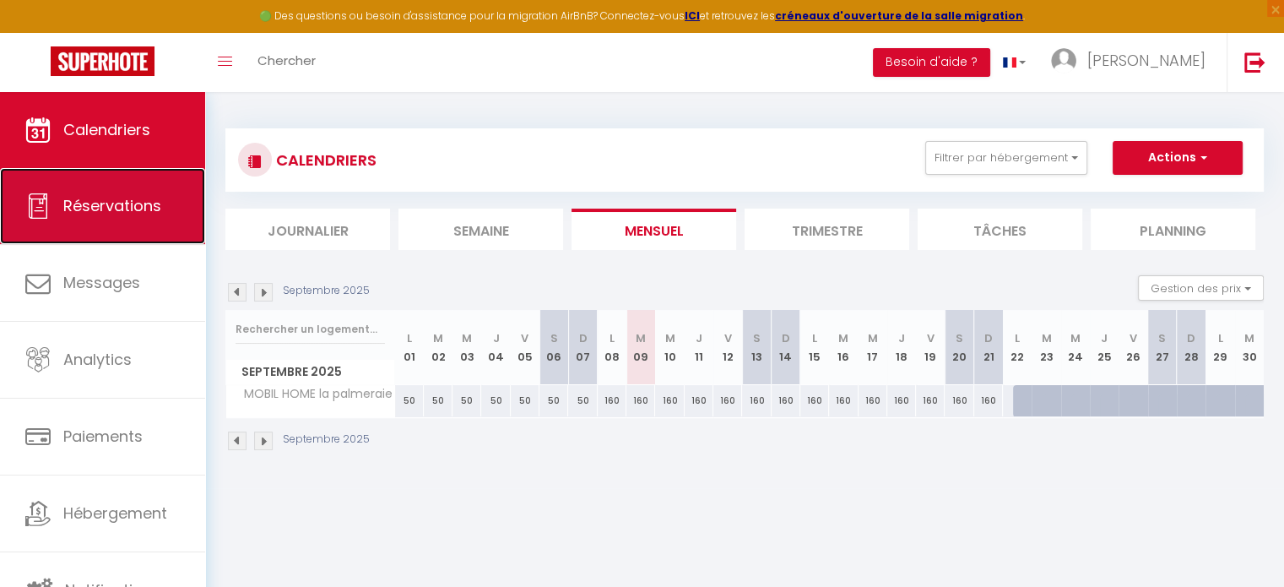
click at [90, 202] on span "Réservations" at bounding box center [112, 205] width 98 height 21
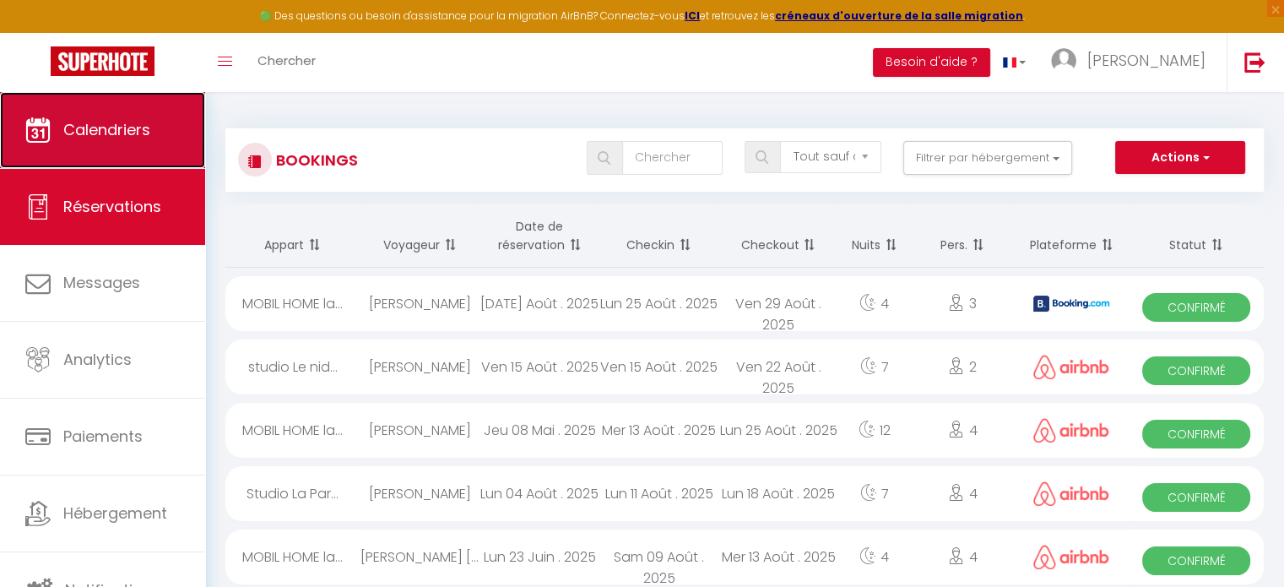
click at [115, 136] on span "Calendriers" at bounding box center [106, 129] width 87 height 21
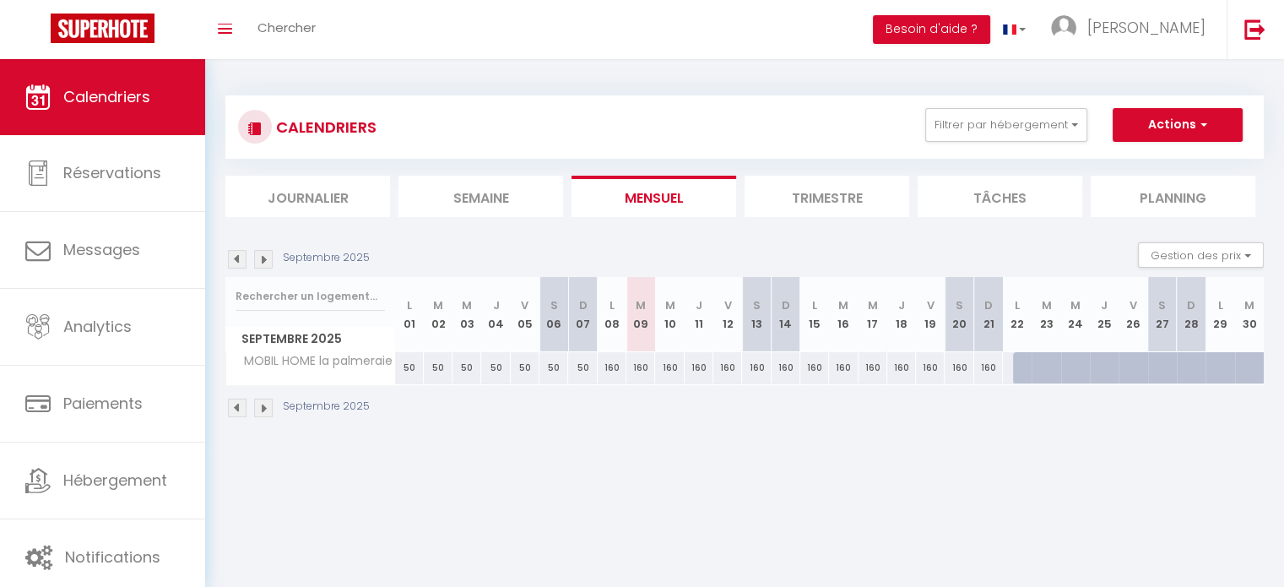
click at [1174, 190] on li "Planning" at bounding box center [1173, 196] width 165 height 41
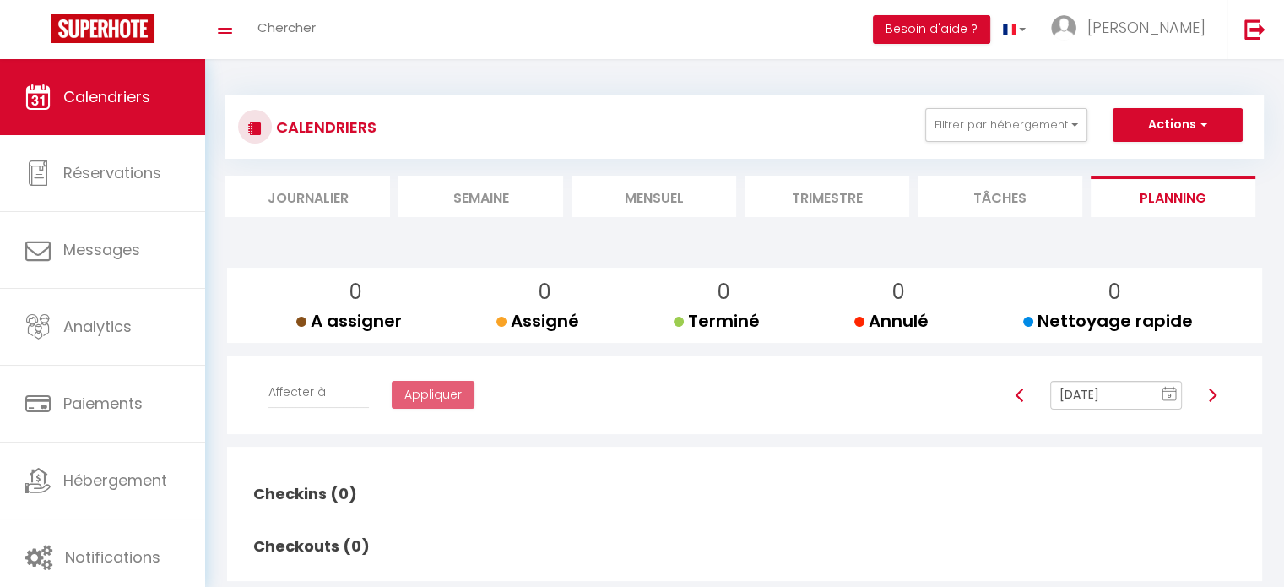
click at [1005, 193] on li "Tâches" at bounding box center [1000, 196] width 165 height 41
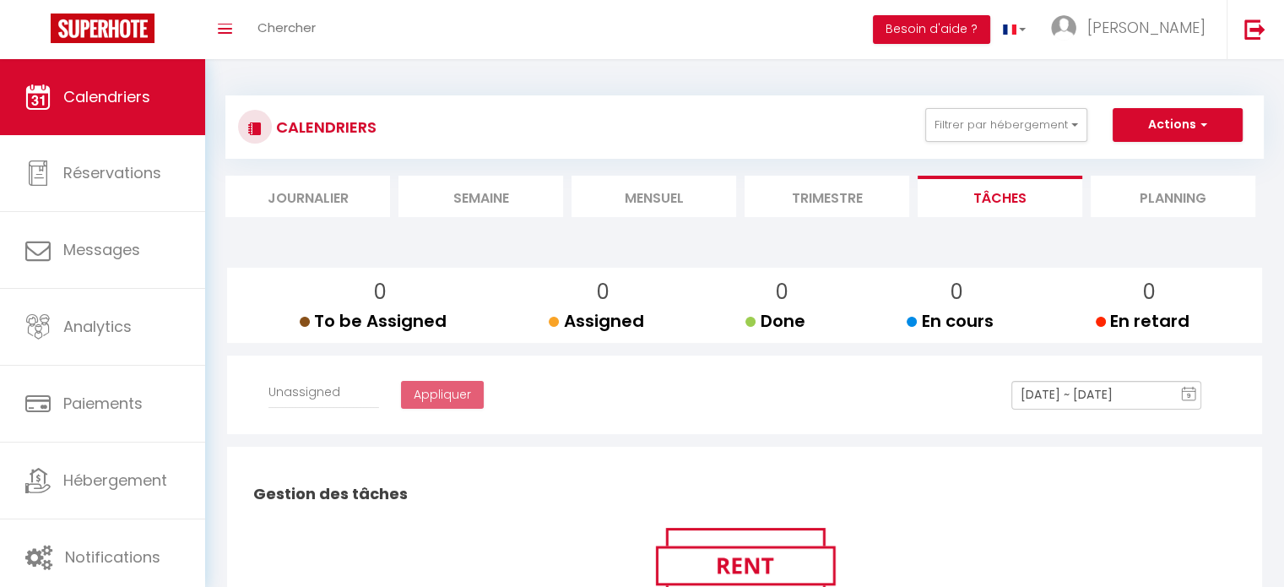
select select
click at [830, 196] on li "Trimestre" at bounding box center [827, 196] width 165 height 41
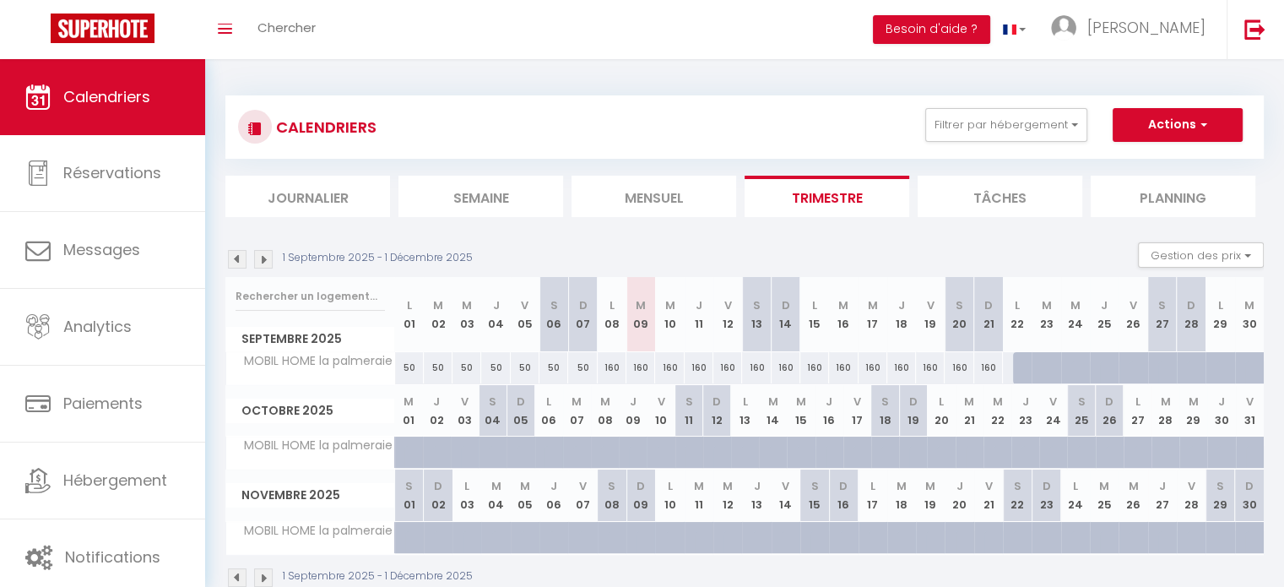
click at [631, 197] on li "Mensuel" at bounding box center [654, 196] width 165 height 41
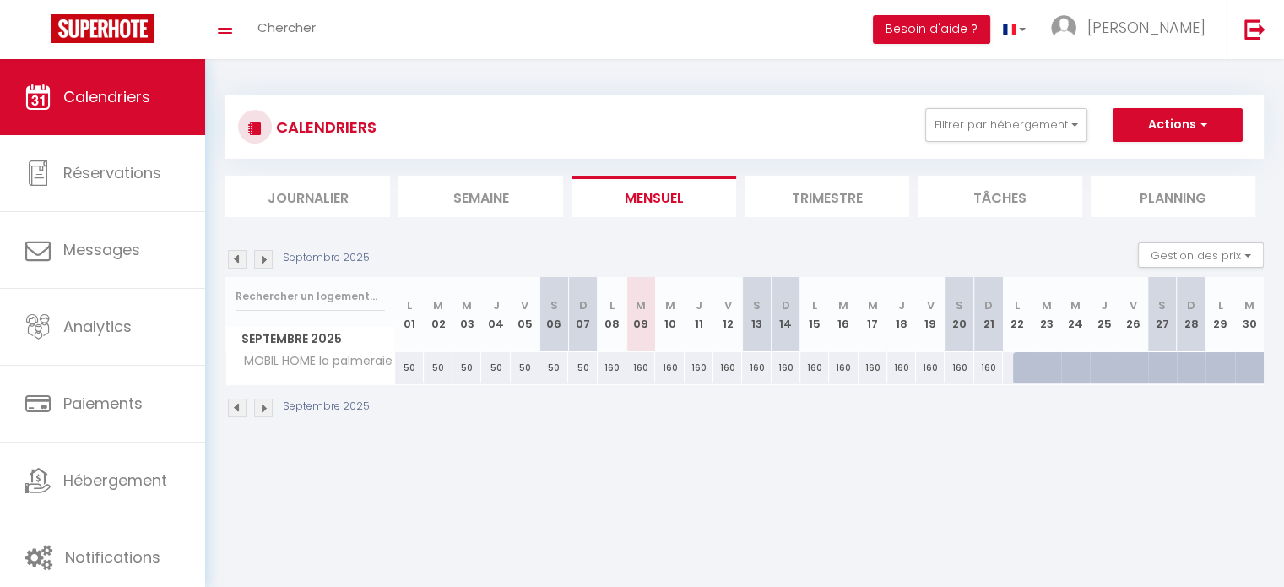
click at [475, 190] on li "Semaine" at bounding box center [481, 196] width 165 height 41
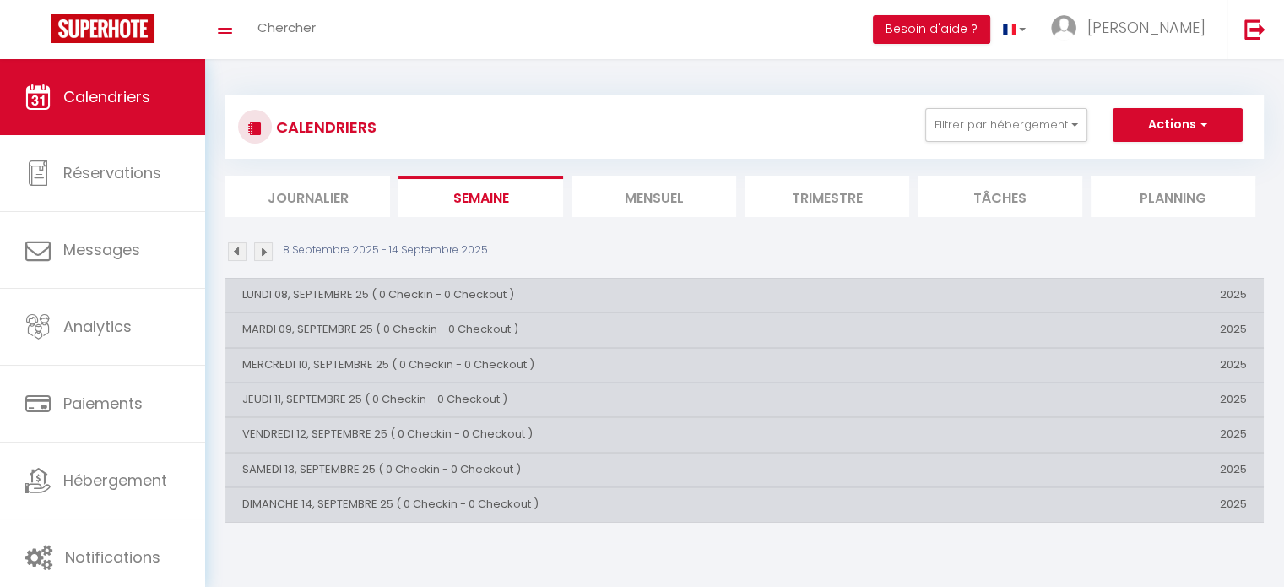
click at [312, 195] on li "Journalier" at bounding box center [307, 196] width 165 height 41
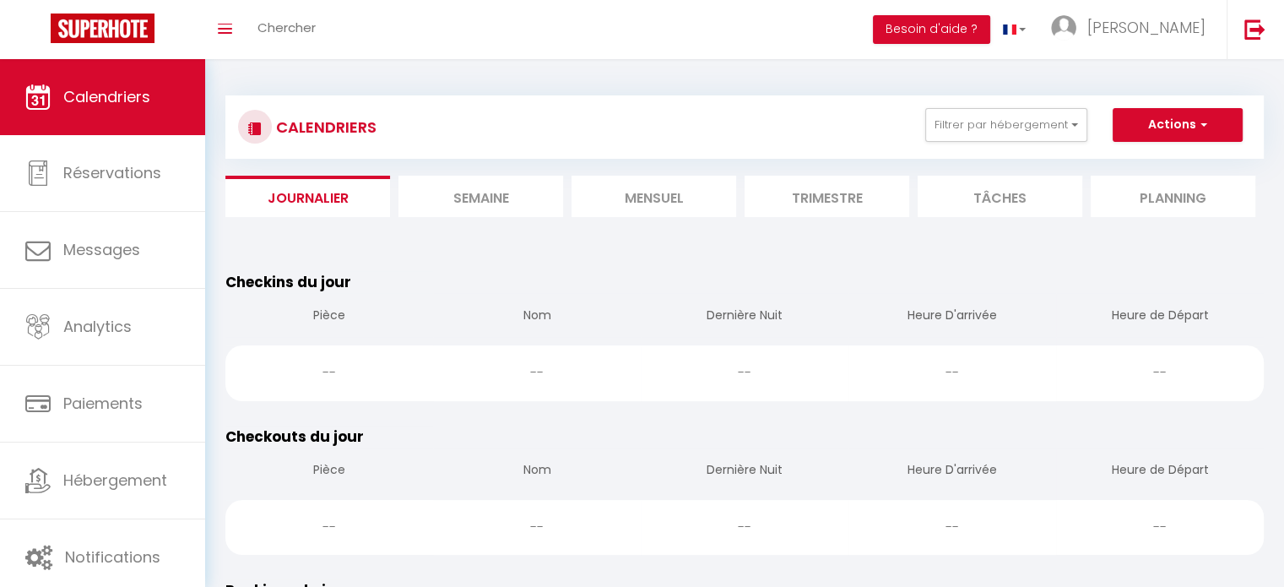
click at [457, 199] on li "Semaine" at bounding box center [481, 196] width 165 height 41
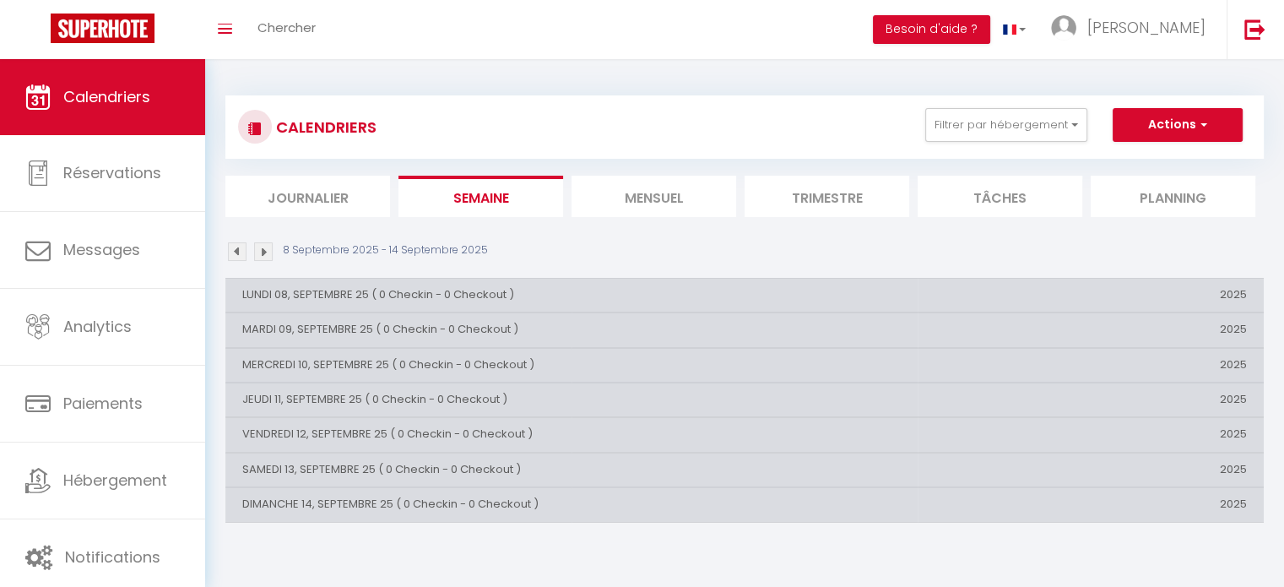
click at [655, 206] on li "Mensuel" at bounding box center [654, 196] width 165 height 41
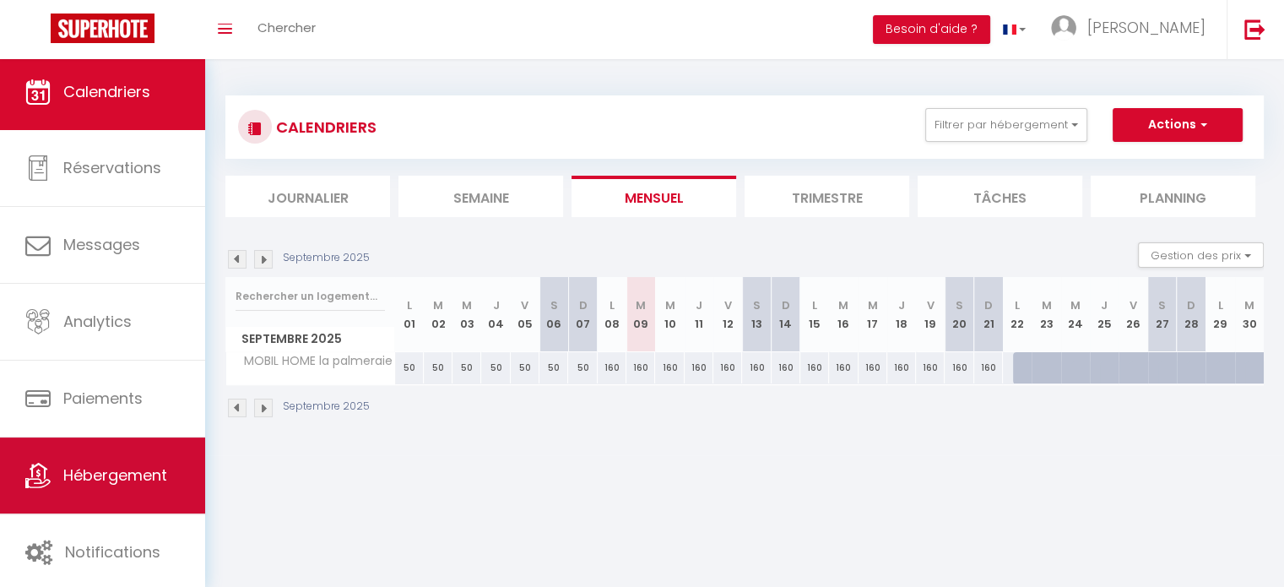
click at [130, 474] on span "Hébergement" at bounding box center [115, 474] width 104 height 21
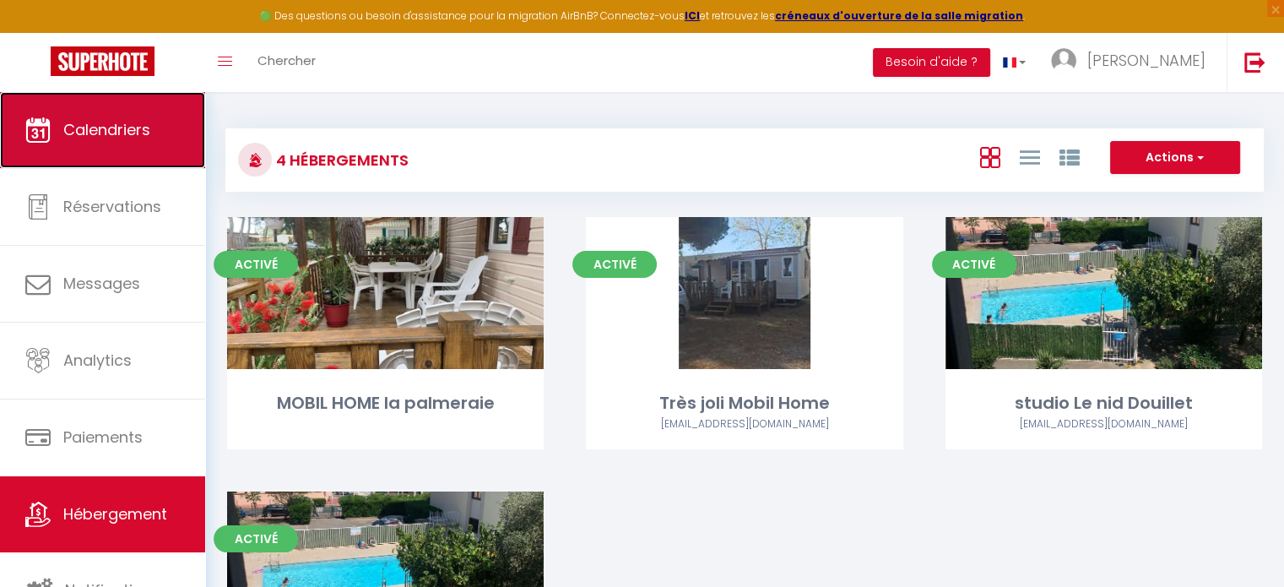
click at [128, 133] on span "Calendriers" at bounding box center [106, 129] width 87 height 21
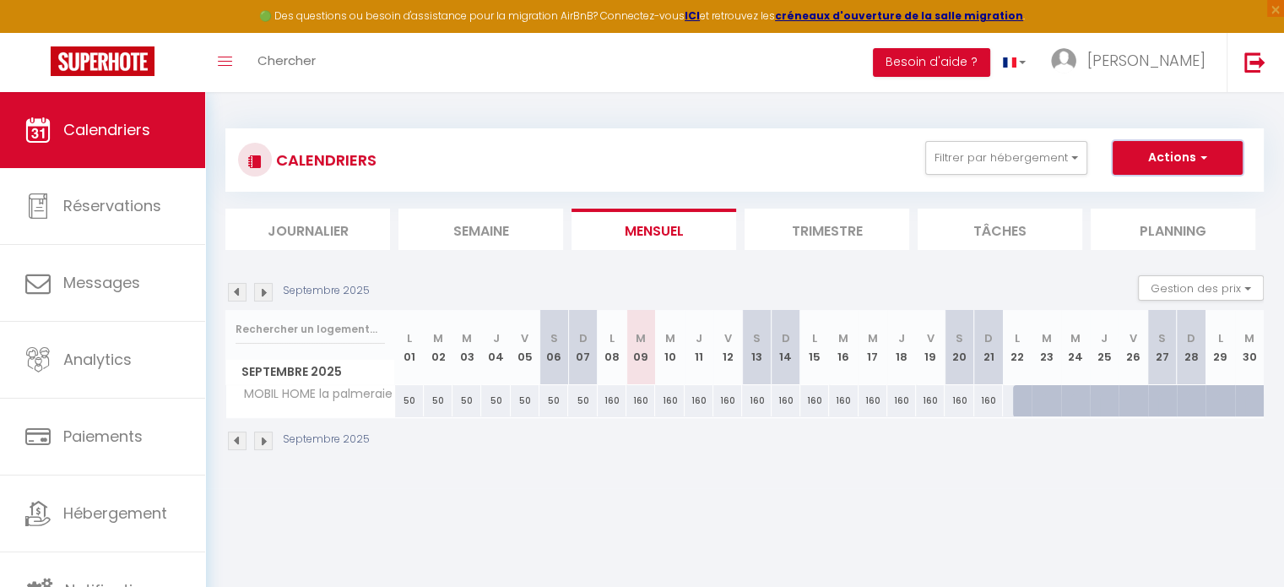
click at [1201, 152] on span "button" at bounding box center [1202, 157] width 10 height 17
click at [1149, 220] on link "Exporter les réservations" at bounding box center [1160, 221] width 147 height 25
type input "[EMAIL_ADDRESS][DOMAIN_NAME]"
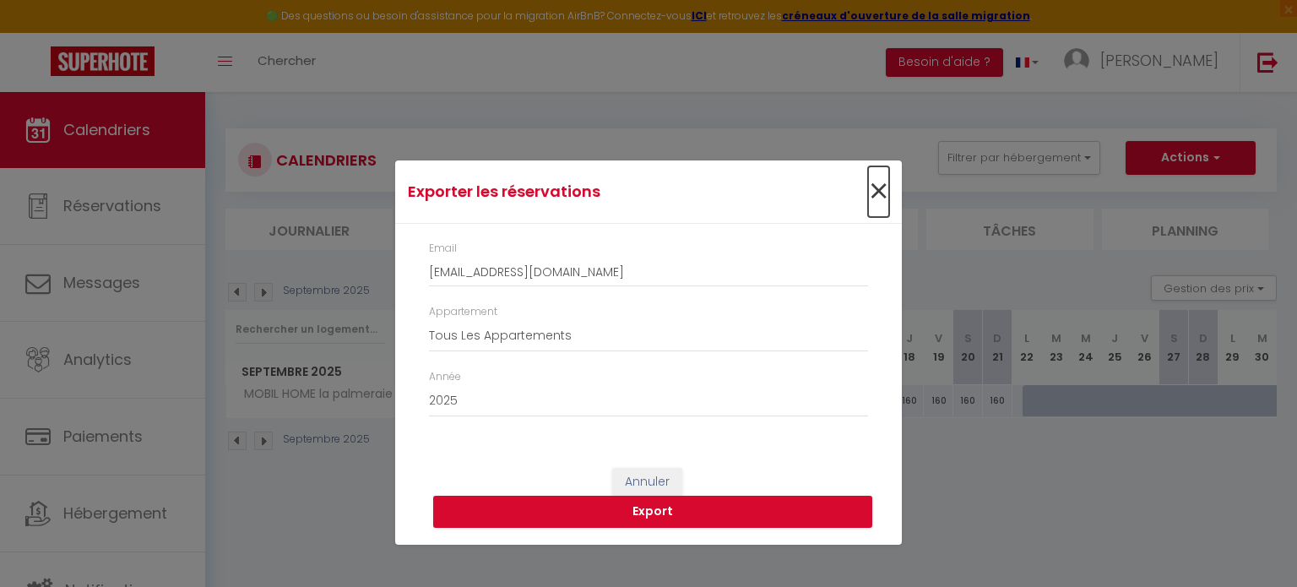
click at [879, 188] on span "×" at bounding box center [878, 191] width 21 height 51
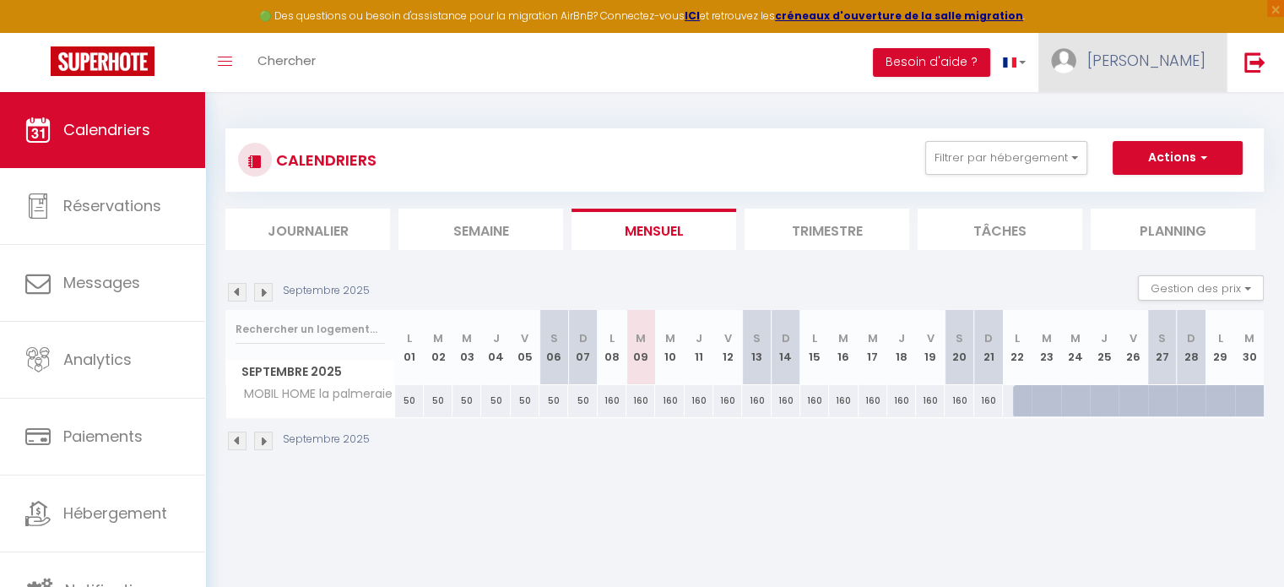
click at [1161, 58] on span "[PERSON_NAME]" at bounding box center [1147, 60] width 118 height 21
click at [825, 144] on div "CALENDRIERS Filtrer par hébergement louvet MOBIL HOME la palmeraie Autres Très …" at bounding box center [744, 160] width 1013 height 38
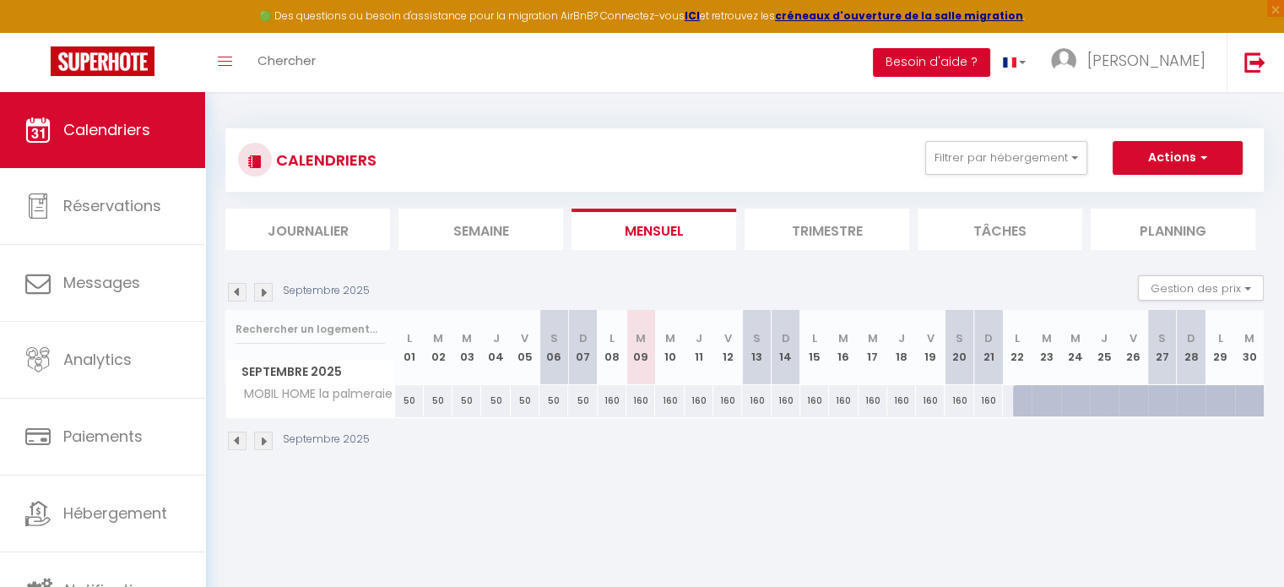
click at [991, 65] on button "Besoin d'aide ?" at bounding box center [931, 62] width 117 height 29
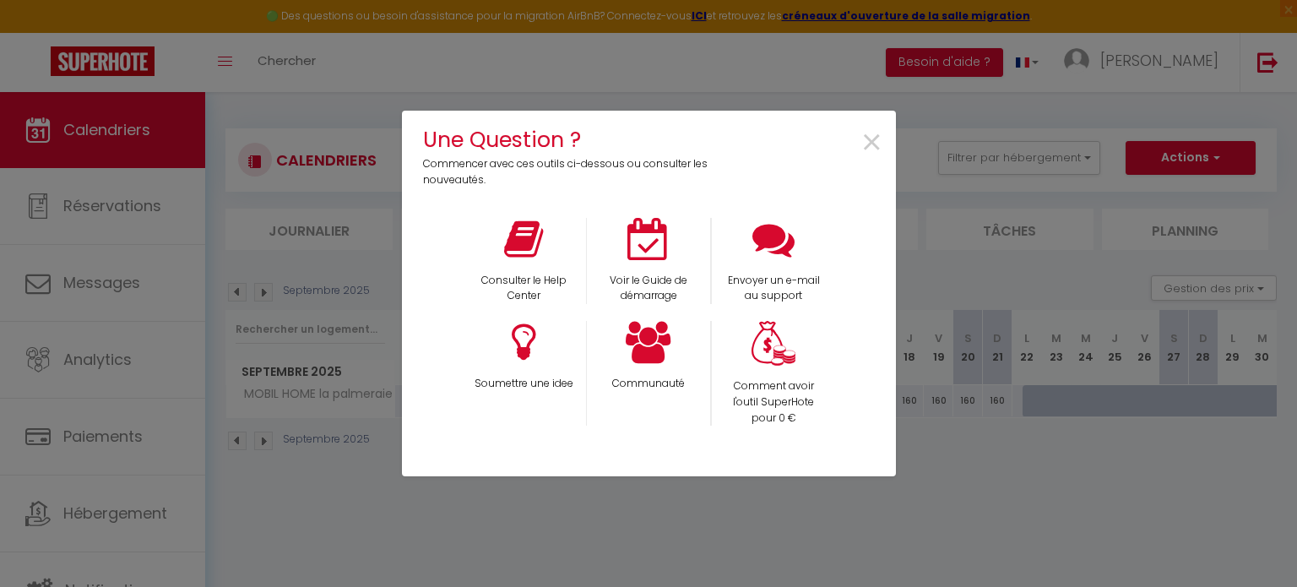
click at [948, 522] on div "Une Question ? Commencer avec ces outils ci-dessous ou consulter les nouveautés…" at bounding box center [648, 293] width 1297 height 587
drag, startPoint x: 948, startPoint y: 522, endPoint x: 875, endPoint y: 130, distance: 398.6
click at [875, 130] on span "×" at bounding box center [871, 143] width 23 height 53
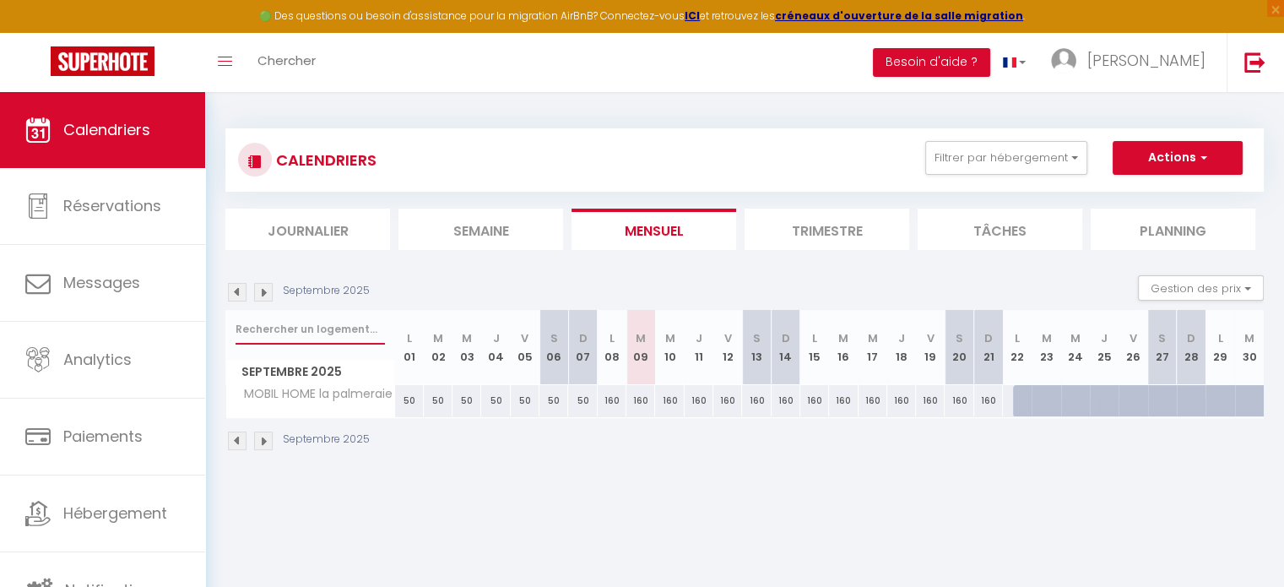
click at [302, 328] on input "text" at bounding box center [310, 329] width 149 height 30
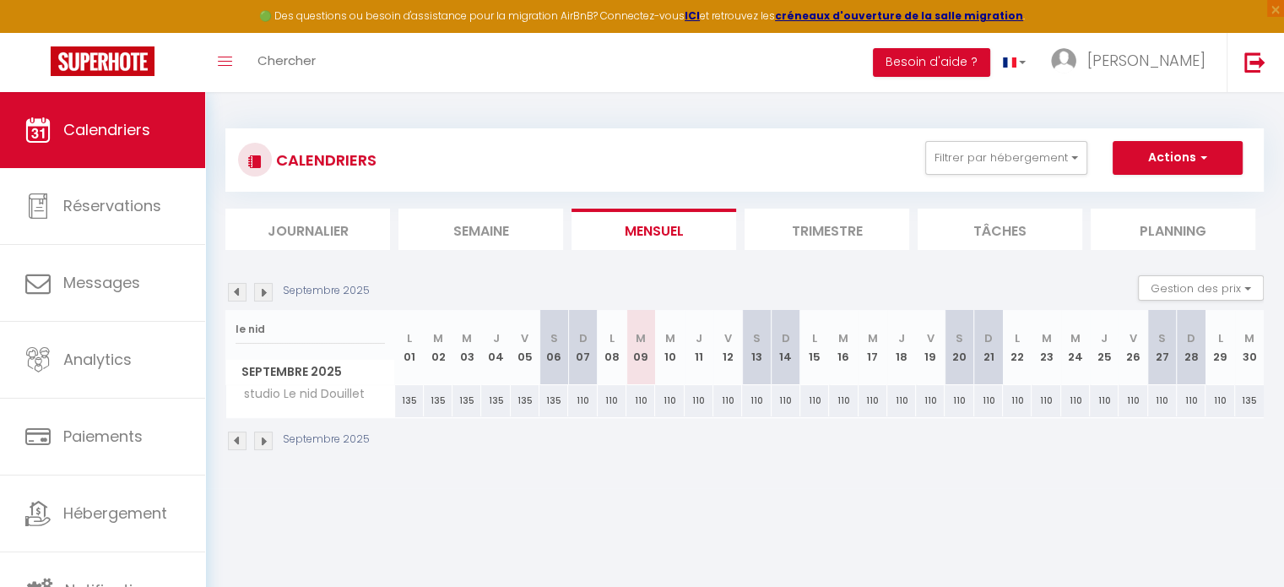
click at [271, 391] on span "studio Le nid Douillet" at bounding box center [299, 394] width 140 height 19
click at [300, 337] on input "le nid" at bounding box center [310, 329] width 149 height 30
type input "le nid douillet"
click at [297, 390] on span "studio Le nid Douillet" at bounding box center [299, 394] width 140 height 19
click at [1255, 393] on div "135" at bounding box center [1249, 400] width 29 height 31
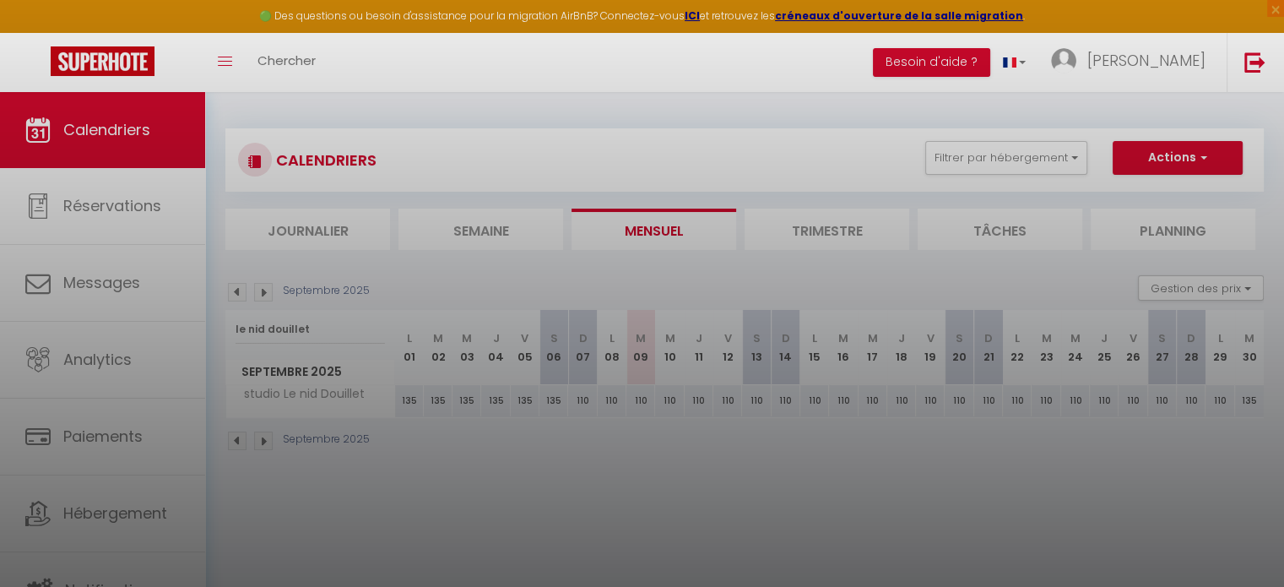
click at [1255, 393] on div at bounding box center [642, 293] width 1284 height 587
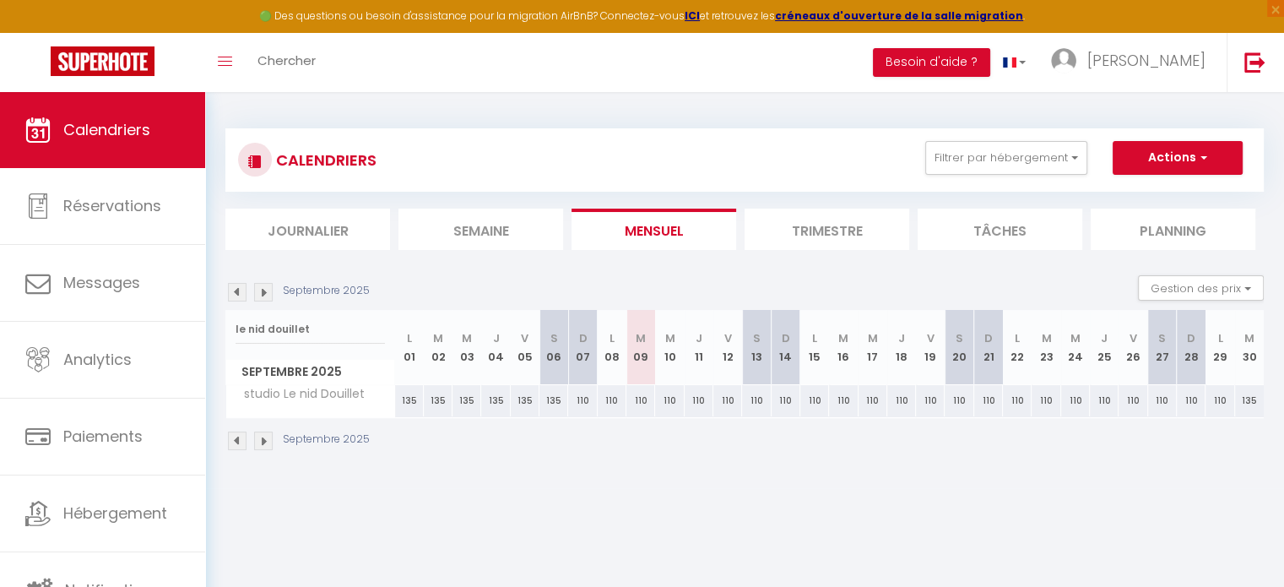
click at [1246, 395] on div "135" at bounding box center [1249, 400] width 29 height 31
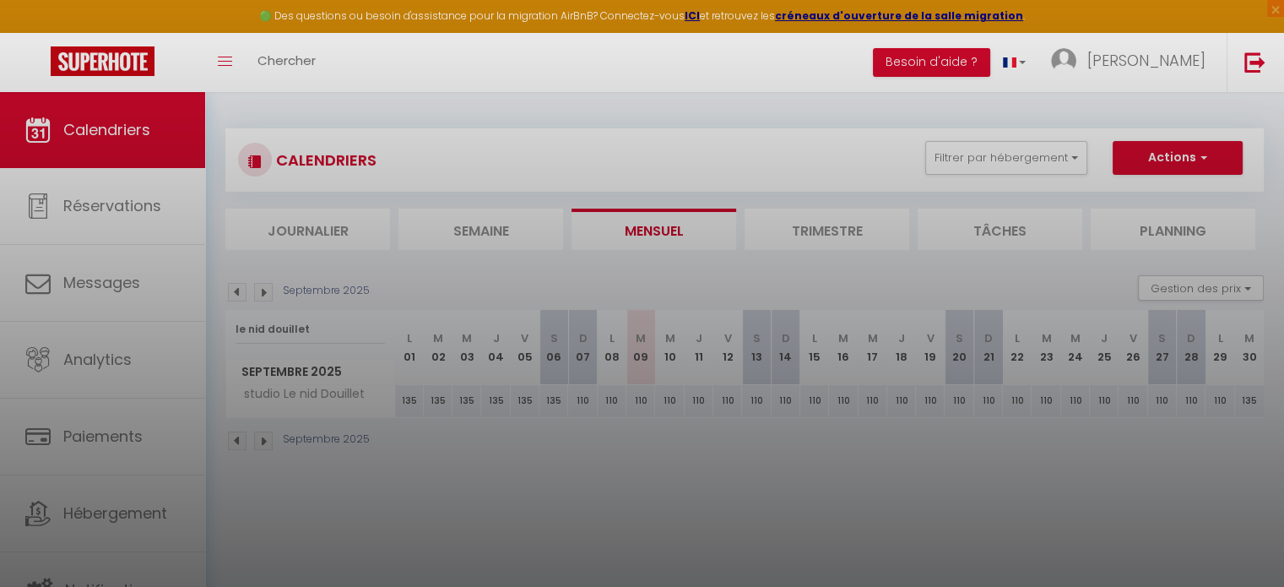
click at [60, 198] on div at bounding box center [642, 293] width 1284 height 587
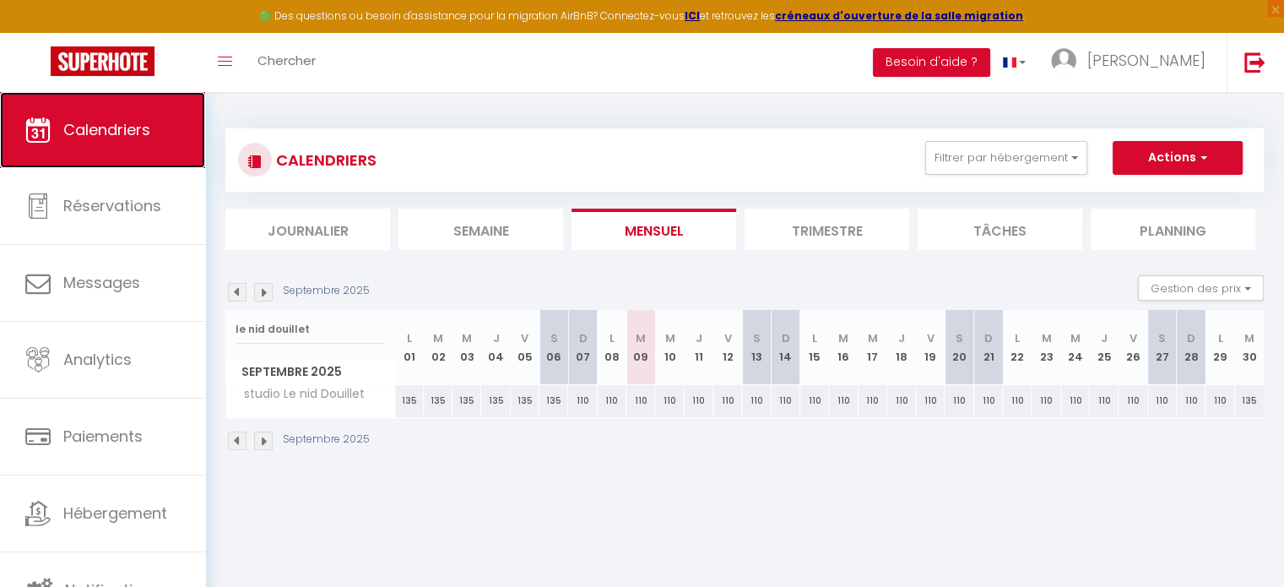
click at [101, 138] on span "Calendriers" at bounding box center [106, 129] width 87 height 21
click at [109, 128] on span "Calendriers" at bounding box center [106, 129] width 87 height 21
click at [228, 60] on icon "Toggle menubar" at bounding box center [225, 62] width 14 height 10
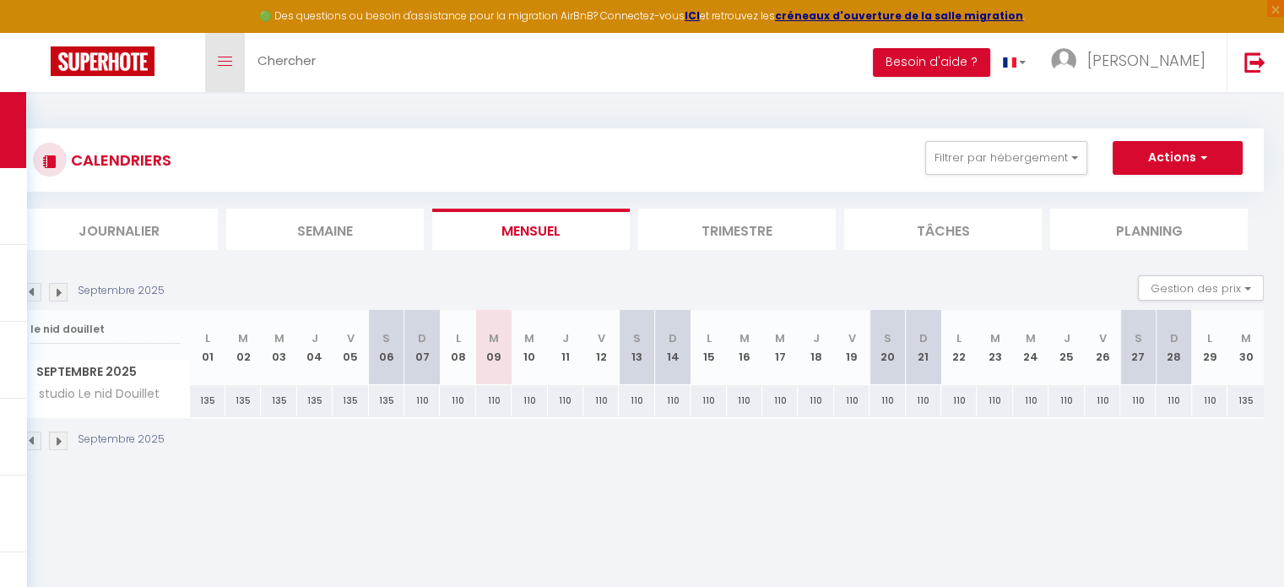
click at [228, 60] on icon "Toggle menubar" at bounding box center [225, 62] width 14 height 10
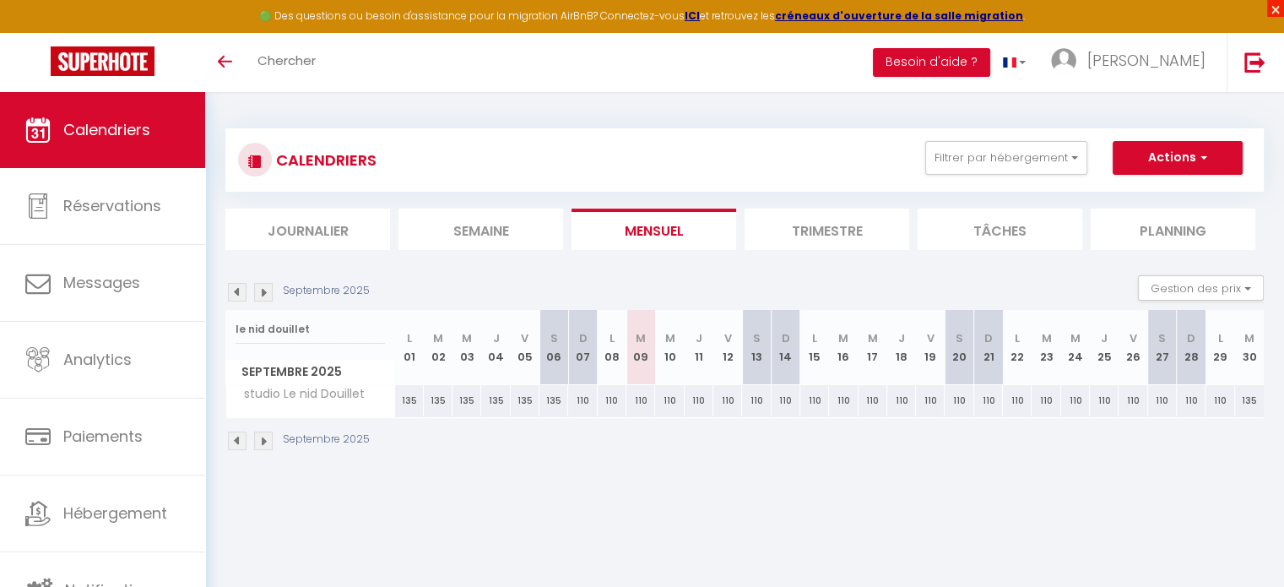
click at [1277, 8] on span "×" at bounding box center [1276, 8] width 17 height 17
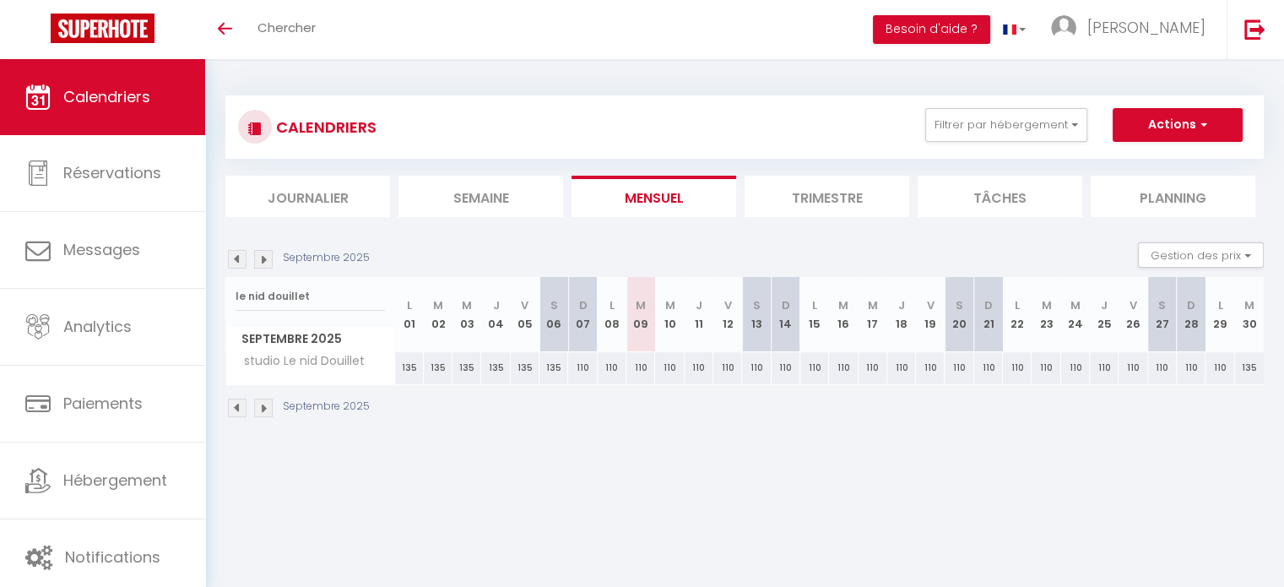
click at [236, 258] on img at bounding box center [237, 259] width 19 height 19
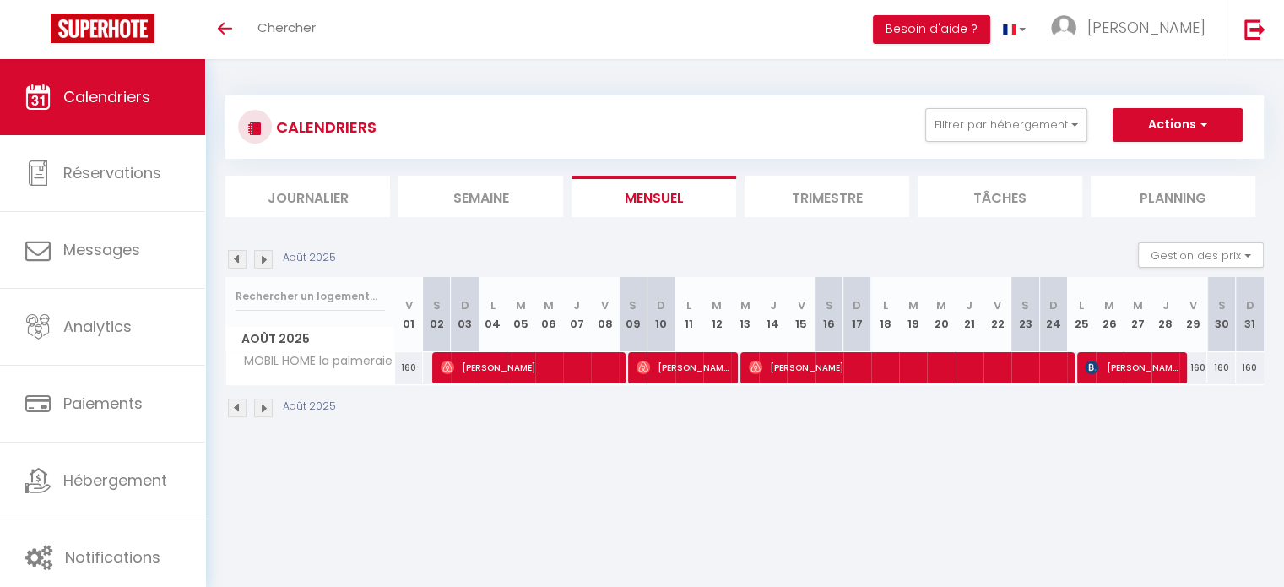
click at [236, 258] on img at bounding box center [237, 259] width 19 height 19
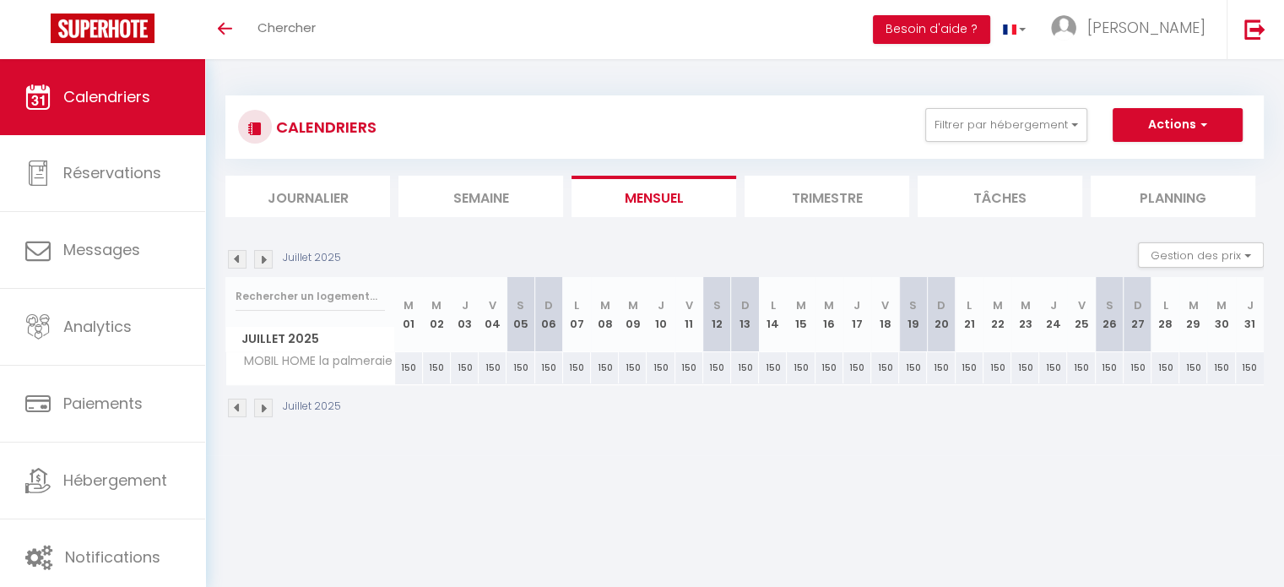
click at [236, 258] on img at bounding box center [237, 259] width 19 height 19
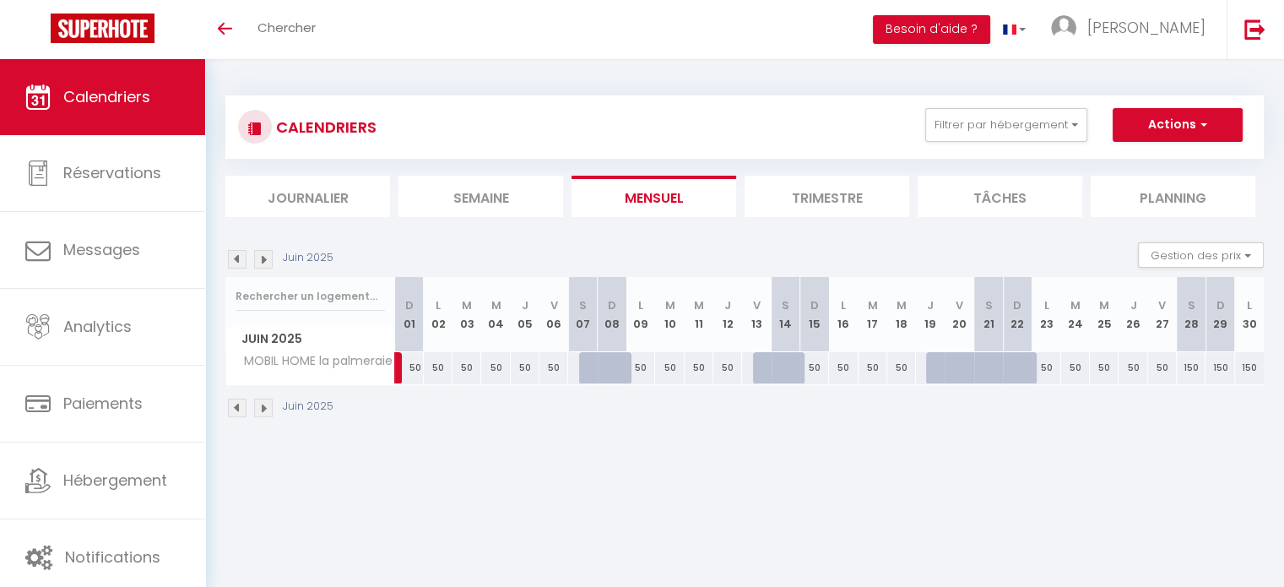
click at [268, 262] on img at bounding box center [263, 259] width 19 height 19
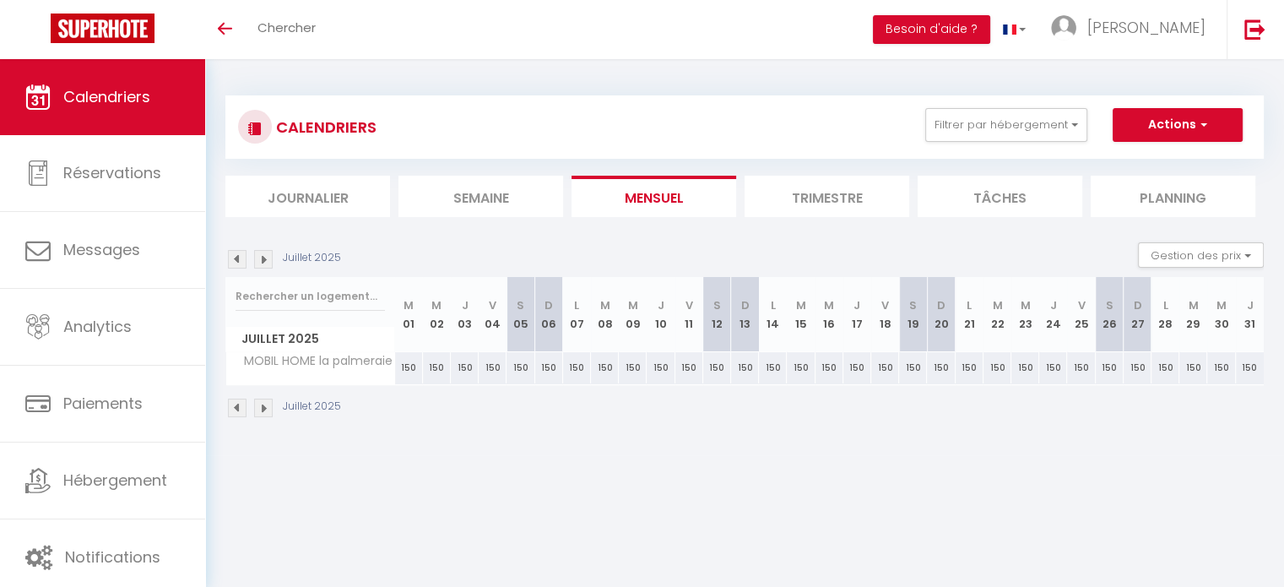
click at [268, 262] on img at bounding box center [263, 259] width 19 height 19
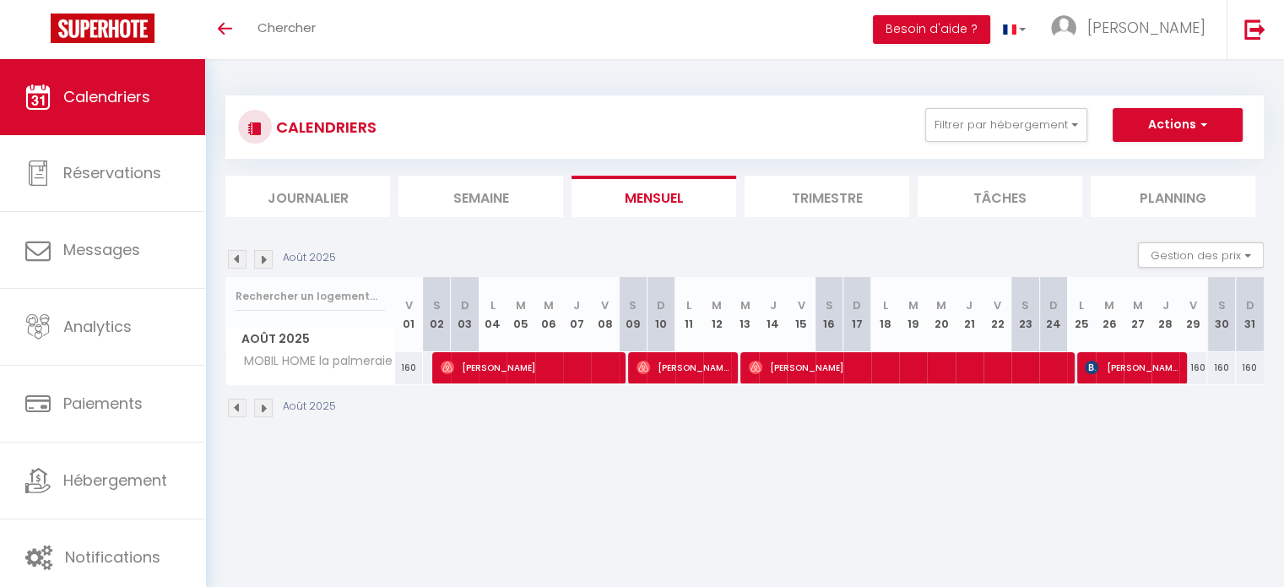
click at [268, 262] on img at bounding box center [263, 259] width 19 height 19
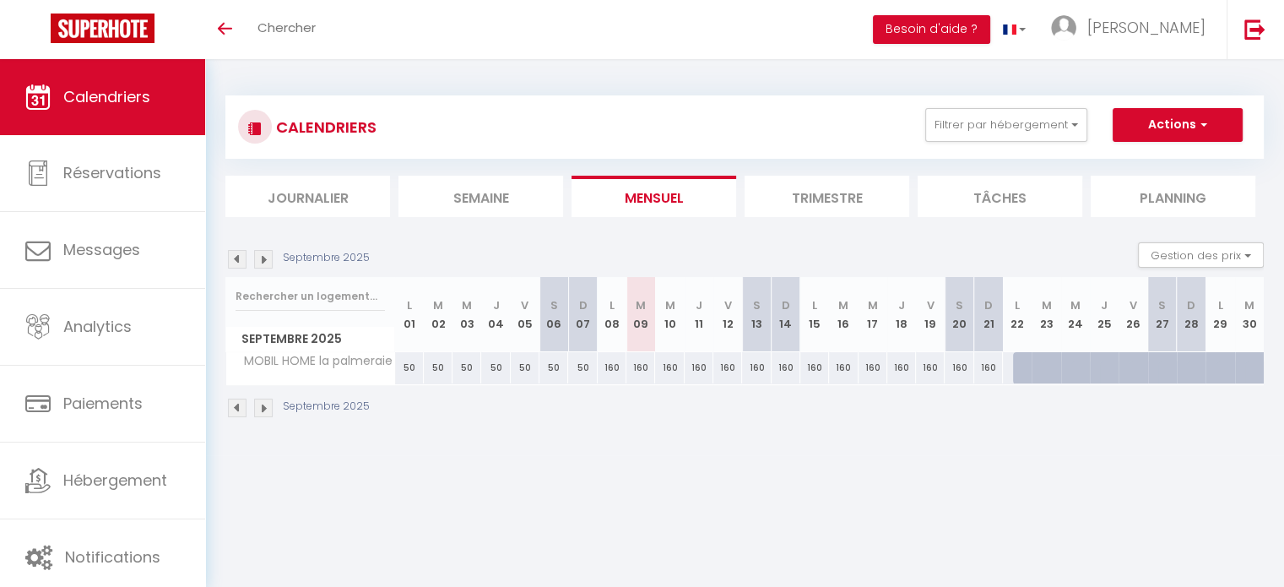
click at [268, 262] on img at bounding box center [263, 259] width 19 height 19
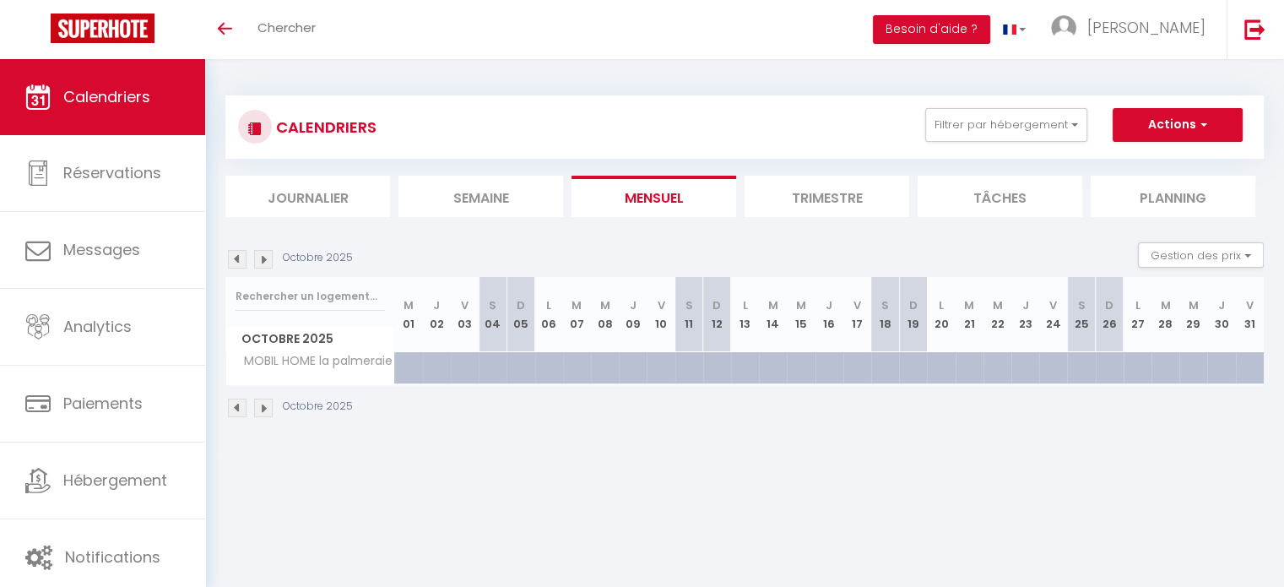
click at [268, 262] on img at bounding box center [263, 259] width 19 height 19
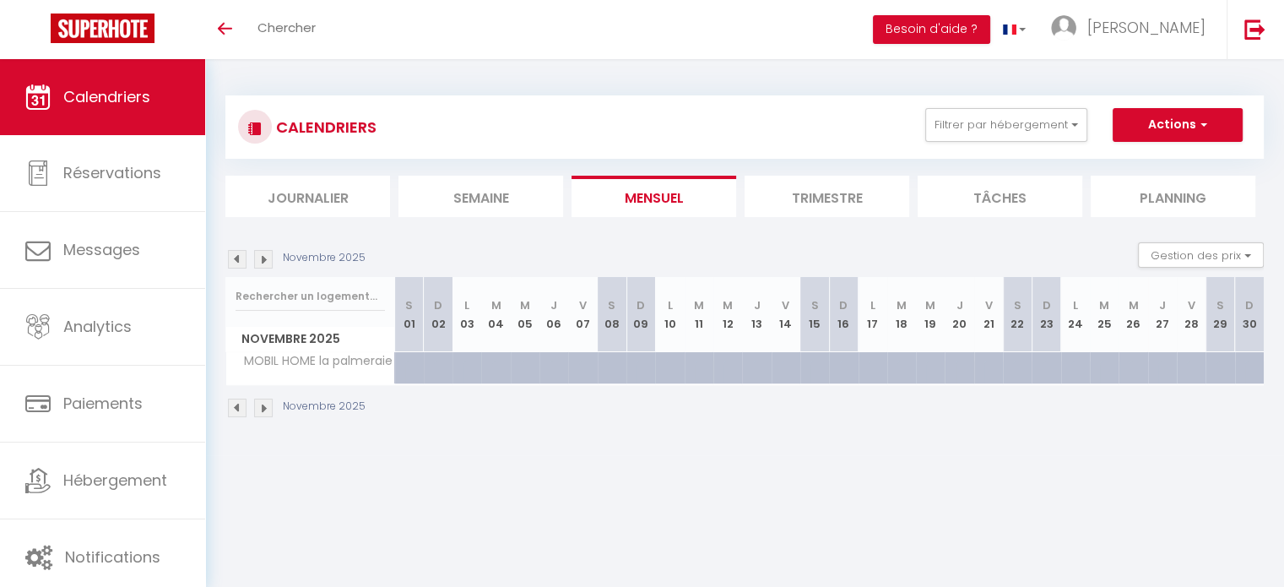
click at [240, 257] on img at bounding box center [237, 259] width 19 height 19
